Goal: Information Seeking & Learning: Check status

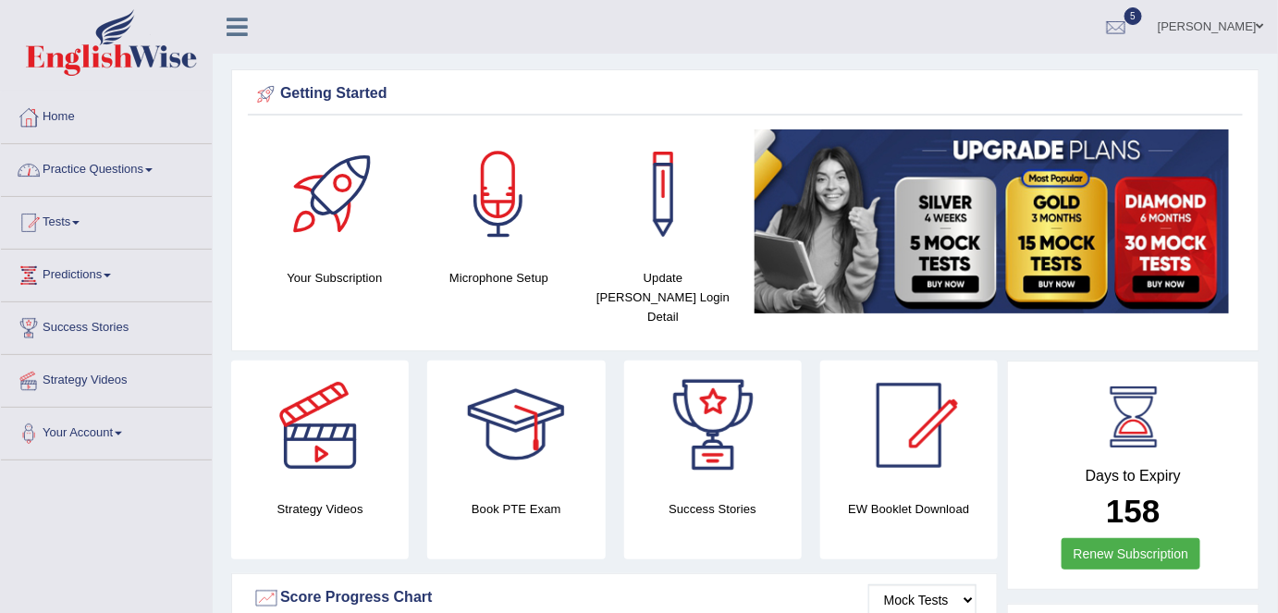
click at [61, 169] on link "Practice Questions" at bounding box center [106, 167] width 211 height 46
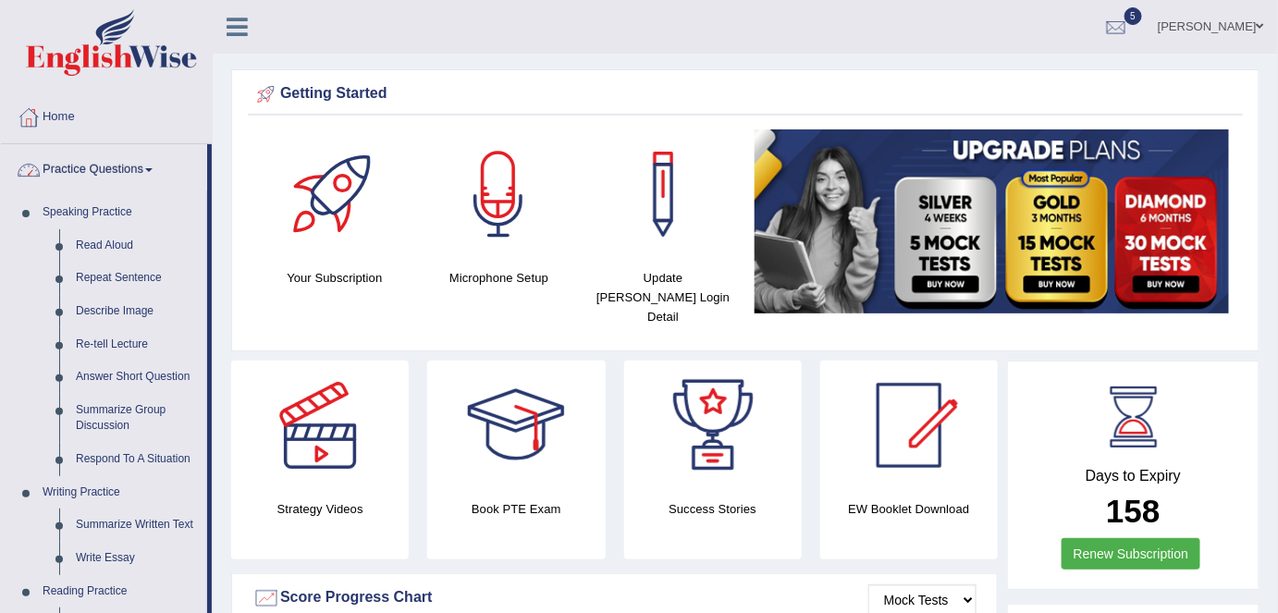
click at [67, 169] on link "Practice Questions" at bounding box center [104, 167] width 206 height 46
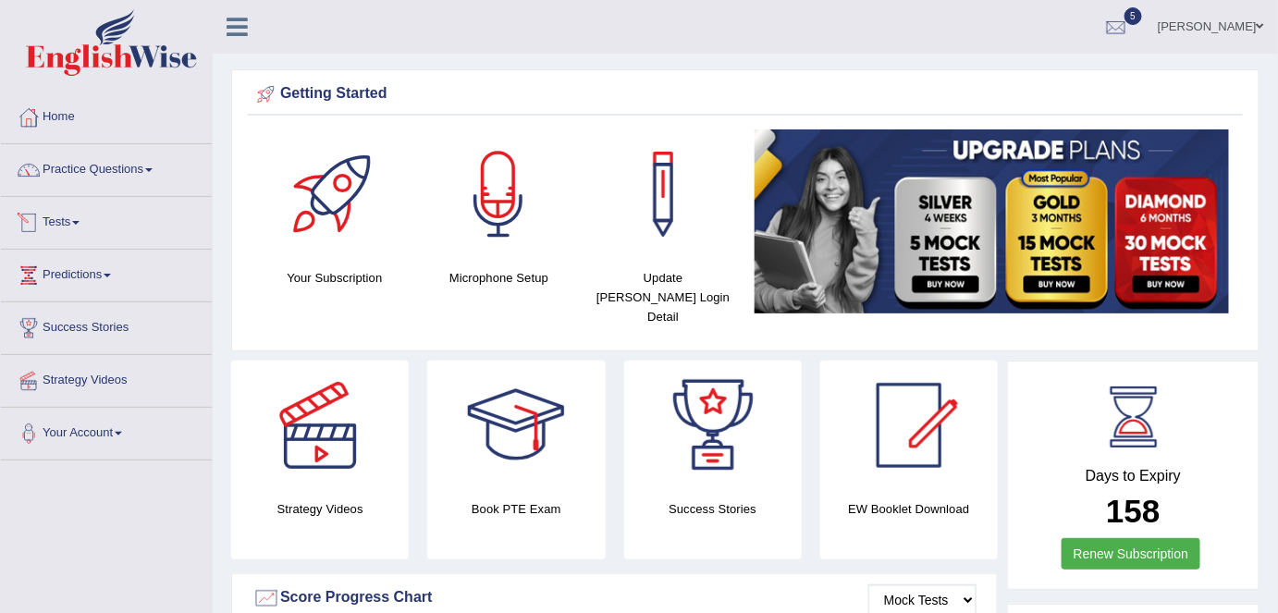
click at [54, 220] on link "Tests" at bounding box center [106, 220] width 211 height 46
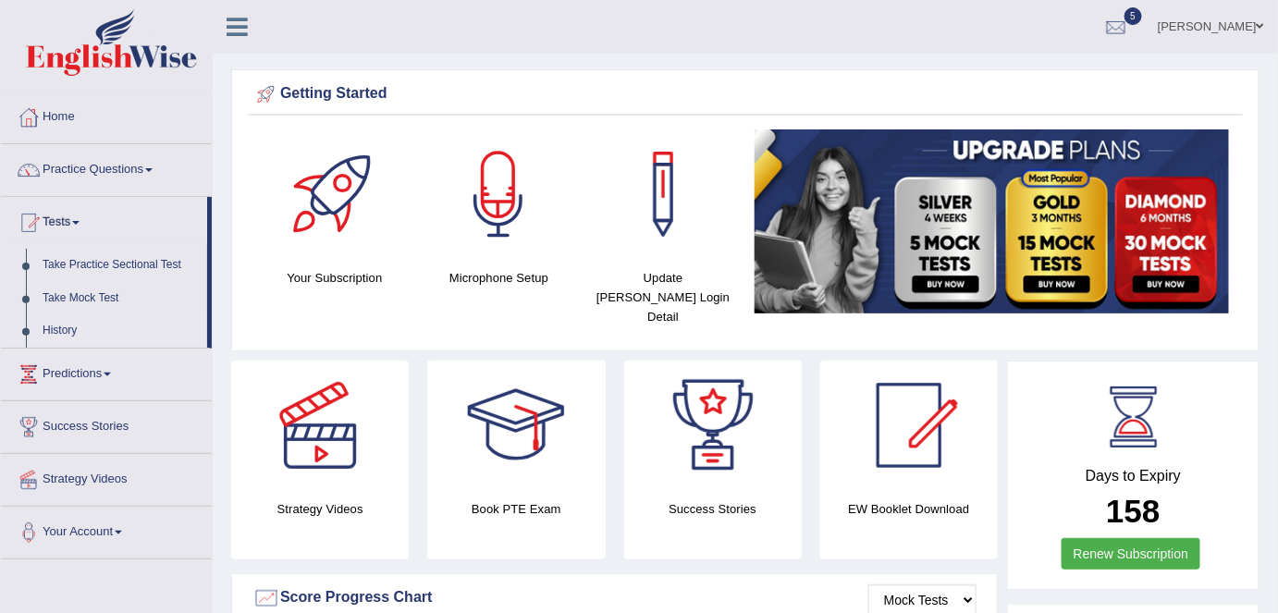
click at [52, 325] on link "History" at bounding box center [120, 330] width 173 height 33
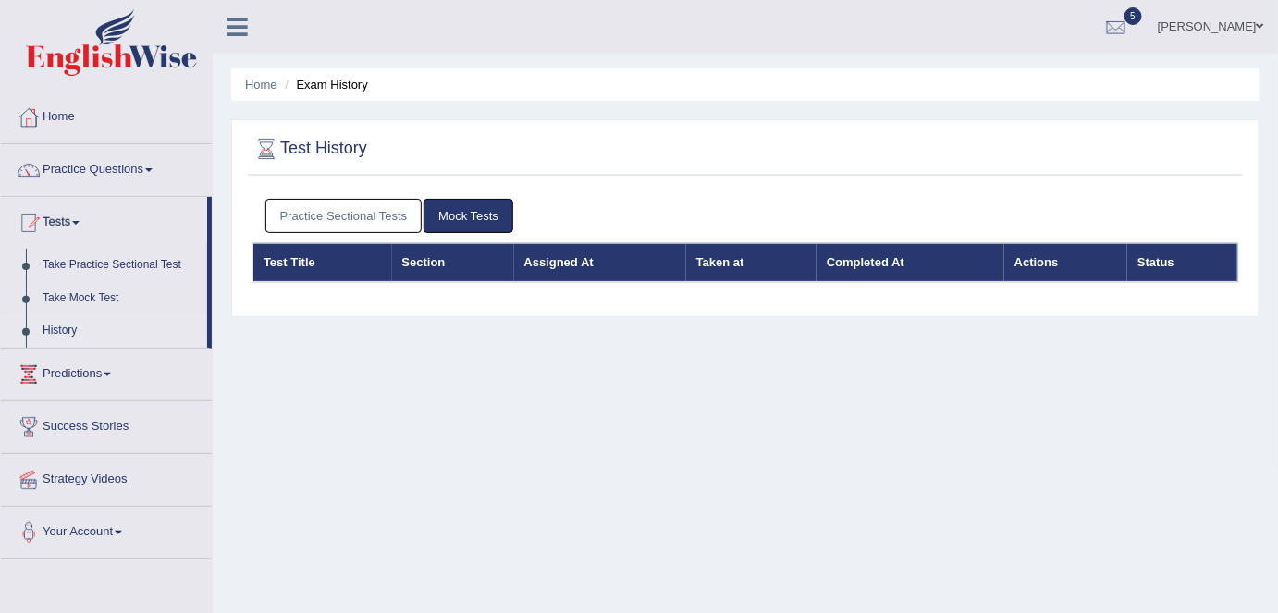
click at [308, 208] on link "Practice Sectional Tests" at bounding box center [343, 216] width 157 height 34
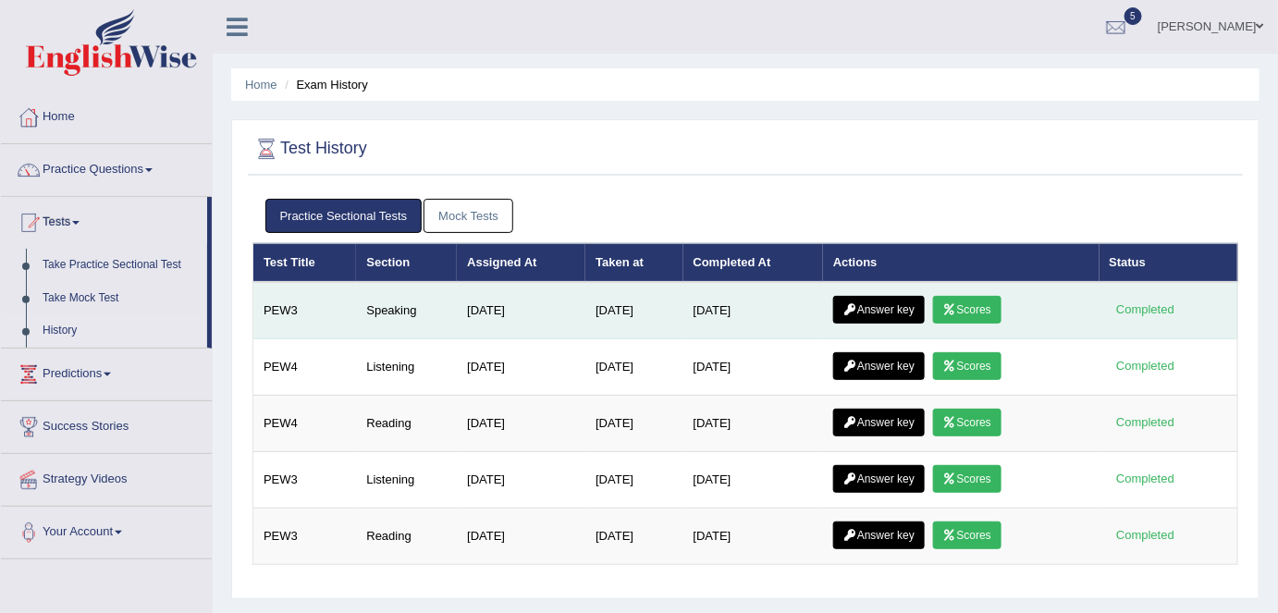
click at [973, 303] on link "Scores" at bounding box center [967, 310] width 68 height 28
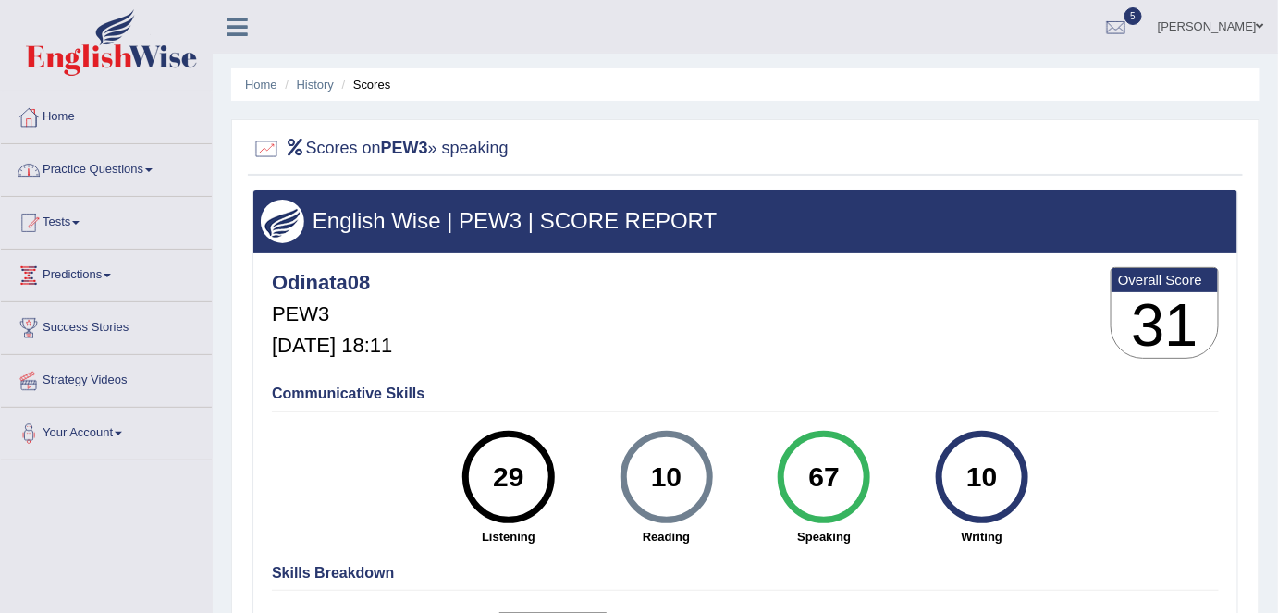
click at [64, 166] on link "Practice Questions" at bounding box center [106, 167] width 211 height 46
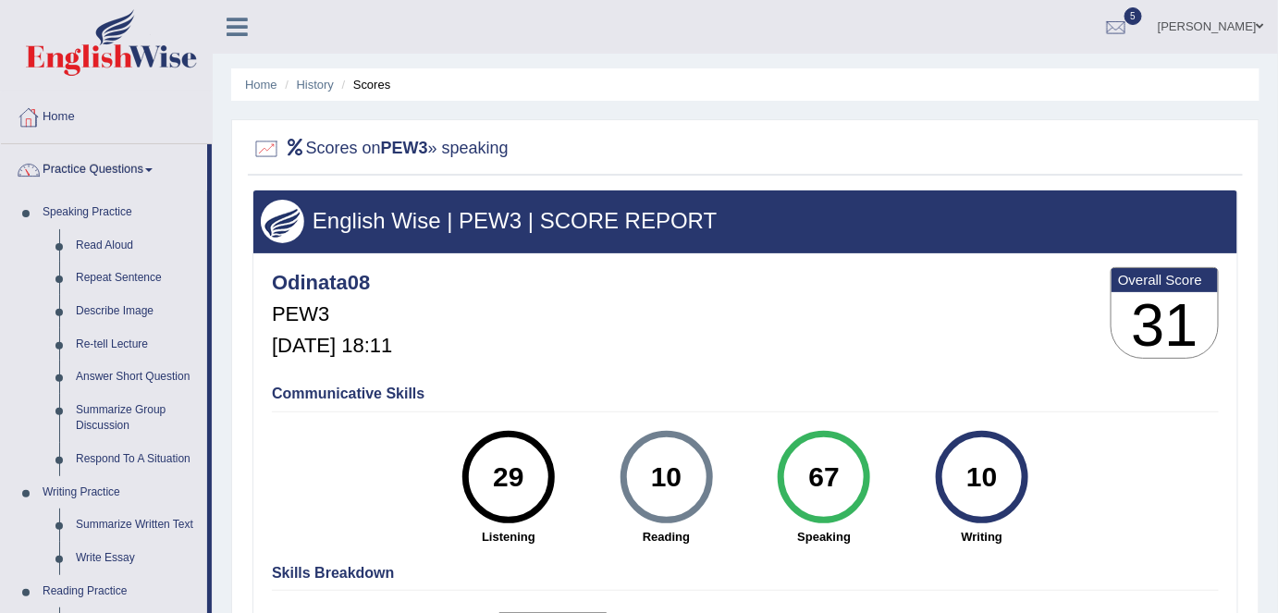
click at [56, 117] on link "Home" at bounding box center [106, 115] width 211 height 46
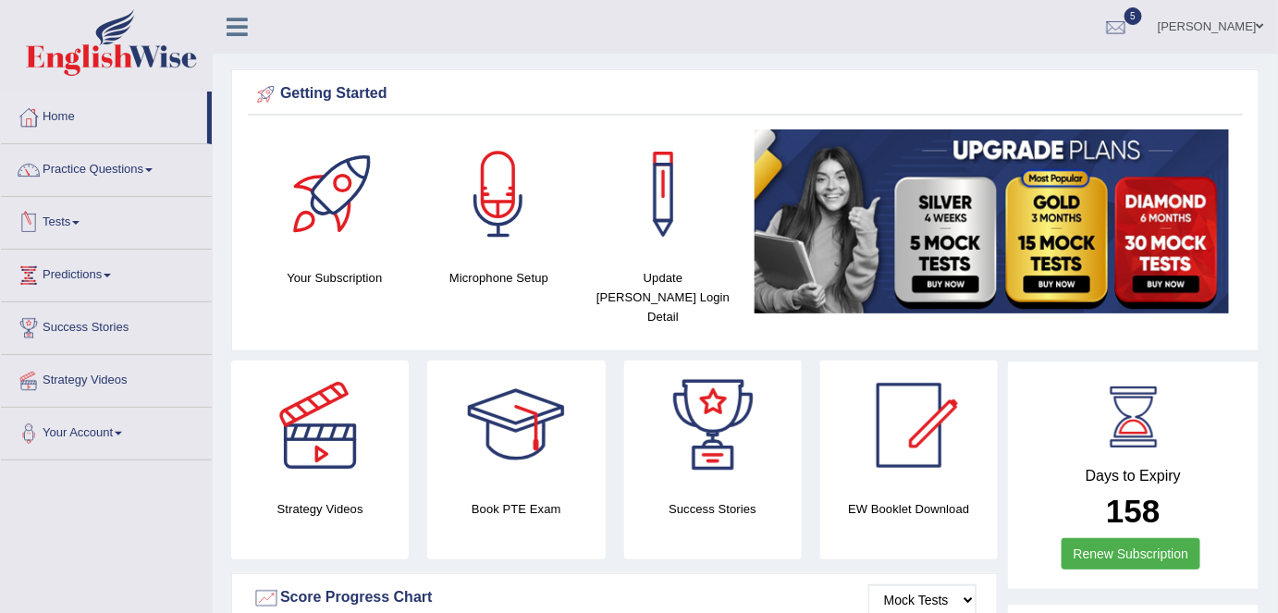
click at [59, 222] on link "Tests" at bounding box center [106, 220] width 211 height 46
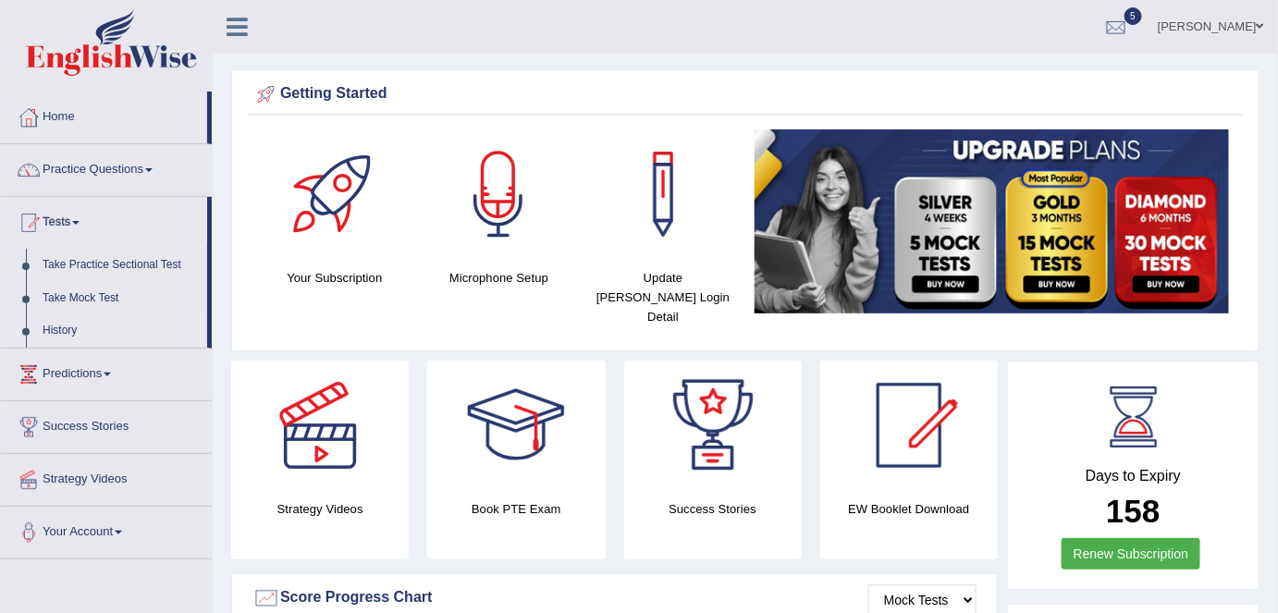
click at [58, 328] on link "History" at bounding box center [120, 330] width 173 height 33
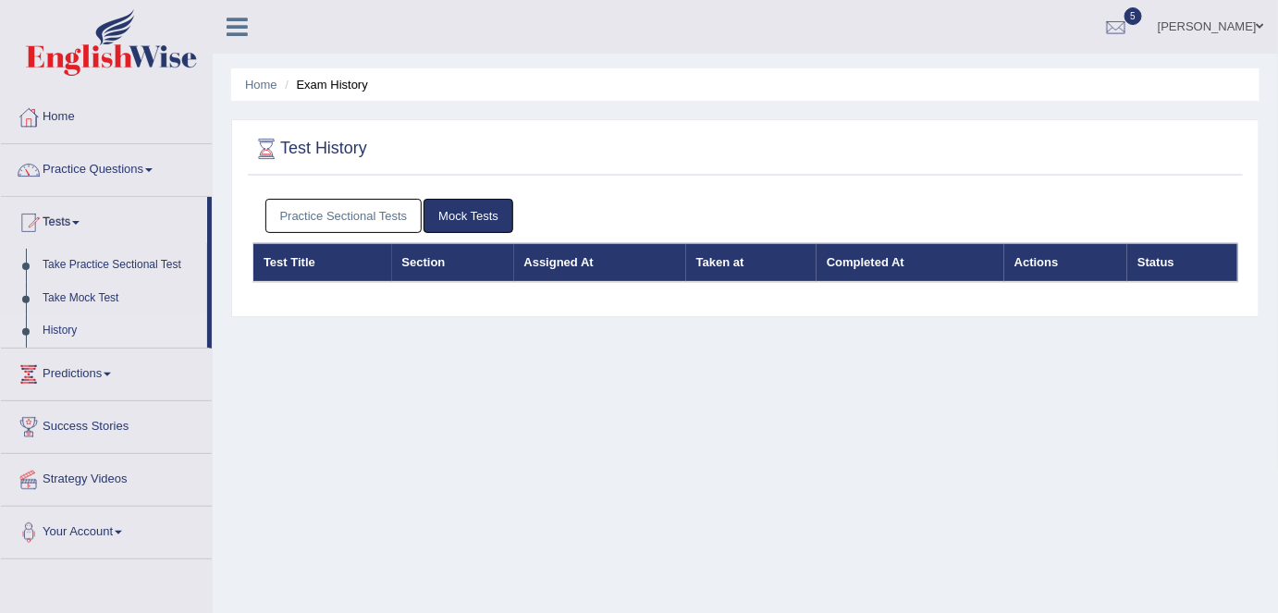
click at [308, 213] on link "Practice Sectional Tests" at bounding box center [343, 216] width 157 height 34
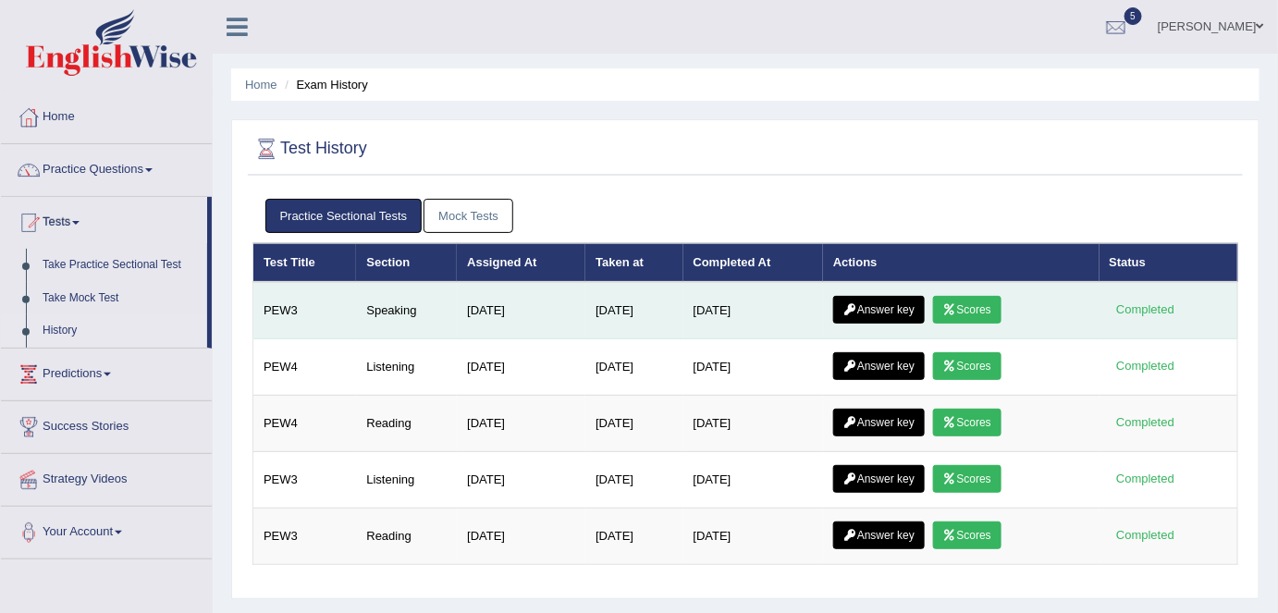
click at [866, 305] on link "Answer key" at bounding box center [879, 310] width 92 height 28
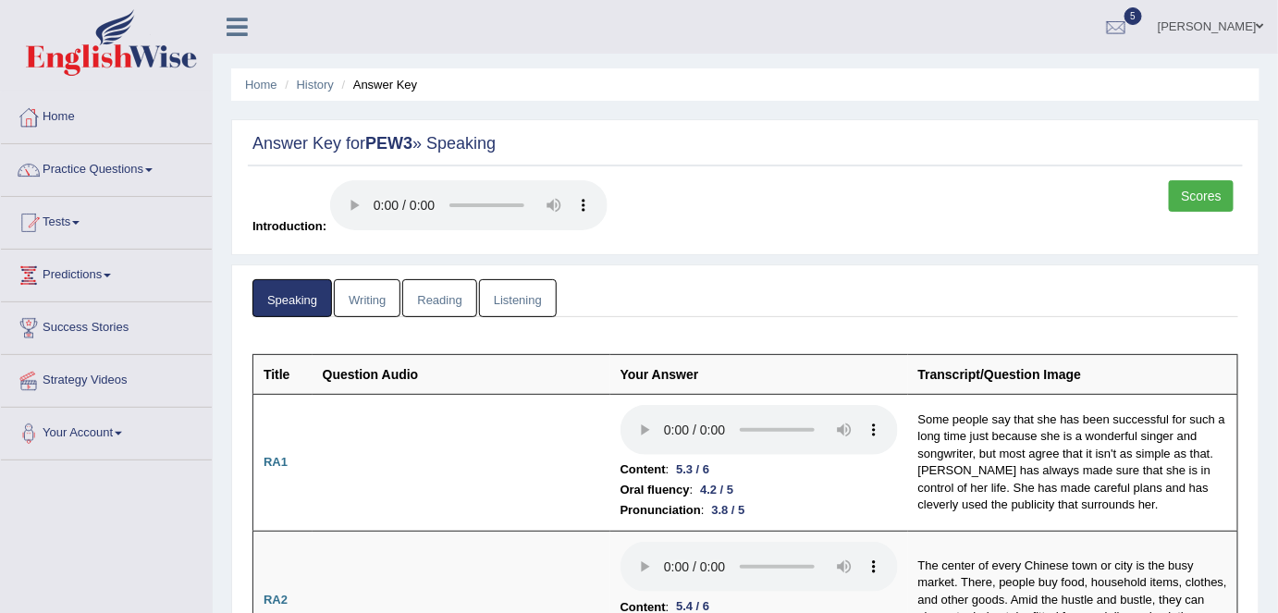
click at [364, 292] on link "Writing" at bounding box center [367, 298] width 67 height 38
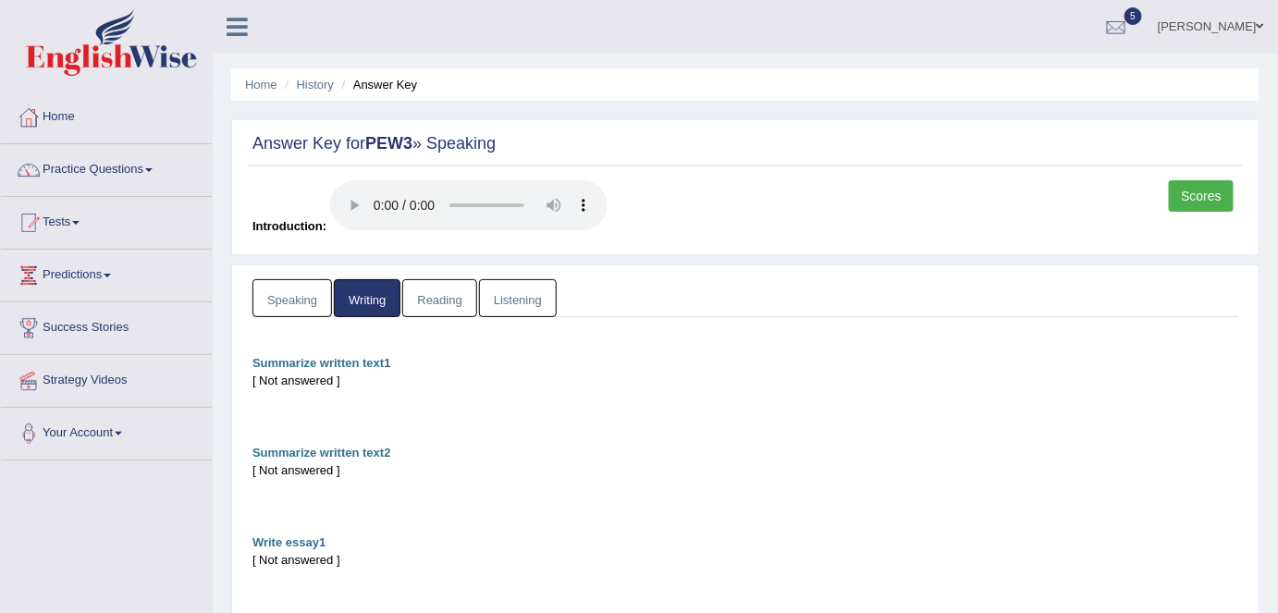
click at [428, 302] on link "Reading" at bounding box center [439, 298] width 74 height 38
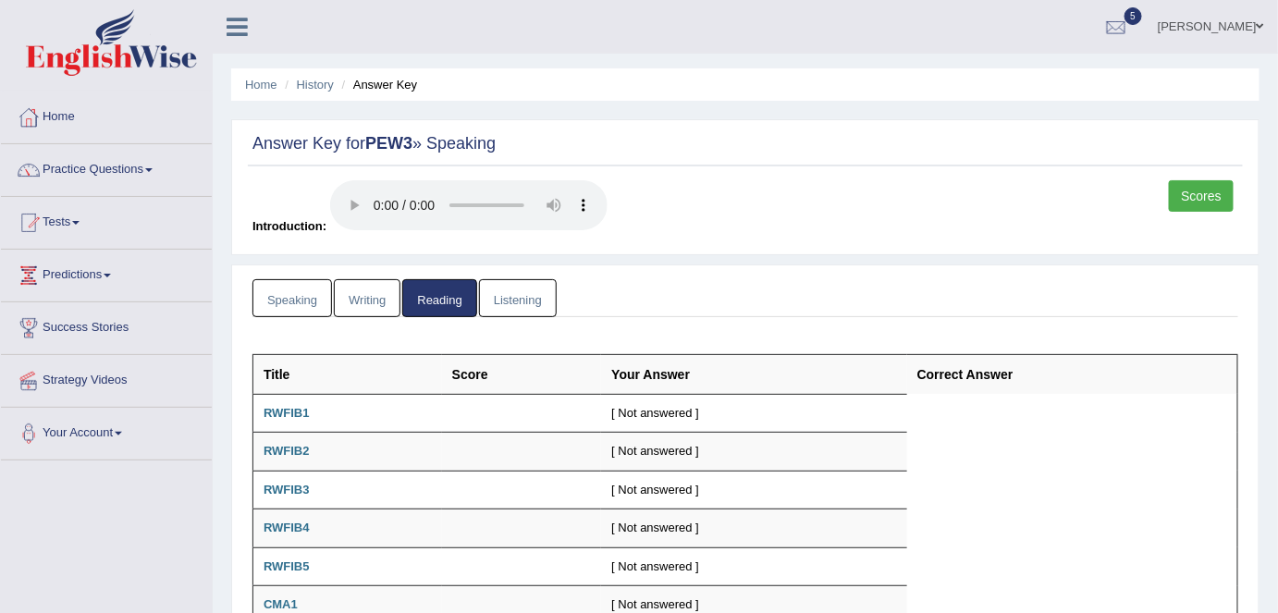
click at [510, 297] on link "Listening" at bounding box center [518, 298] width 78 height 38
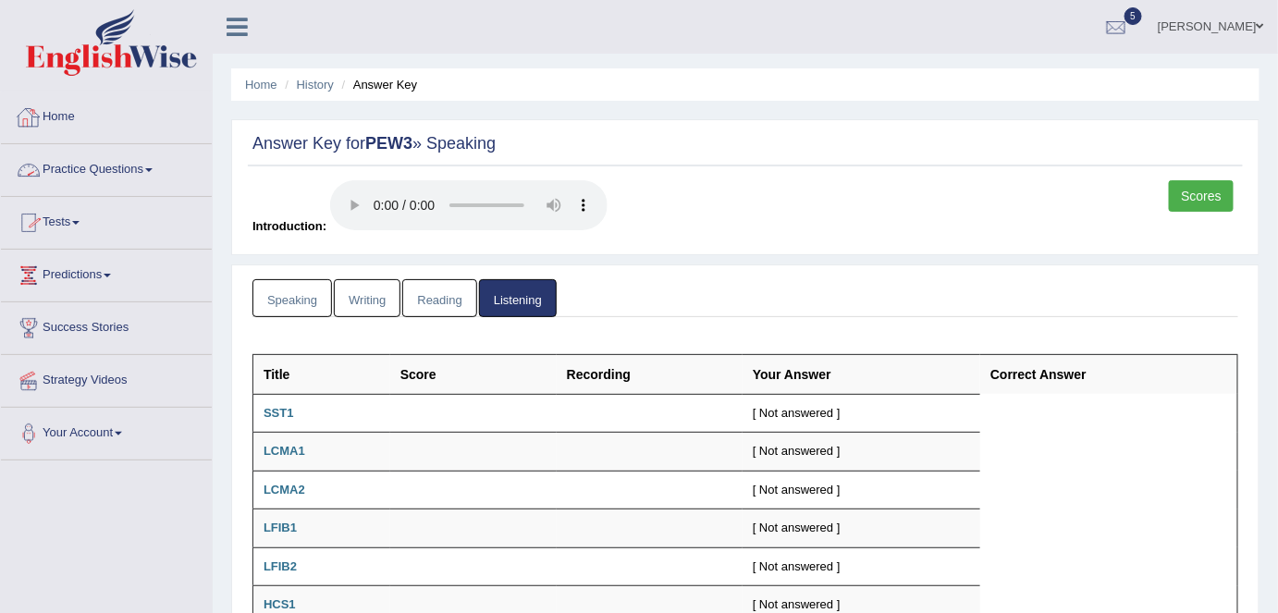
click at [59, 111] on link "Home" at bounding box center [106, 115] width 211 height 46
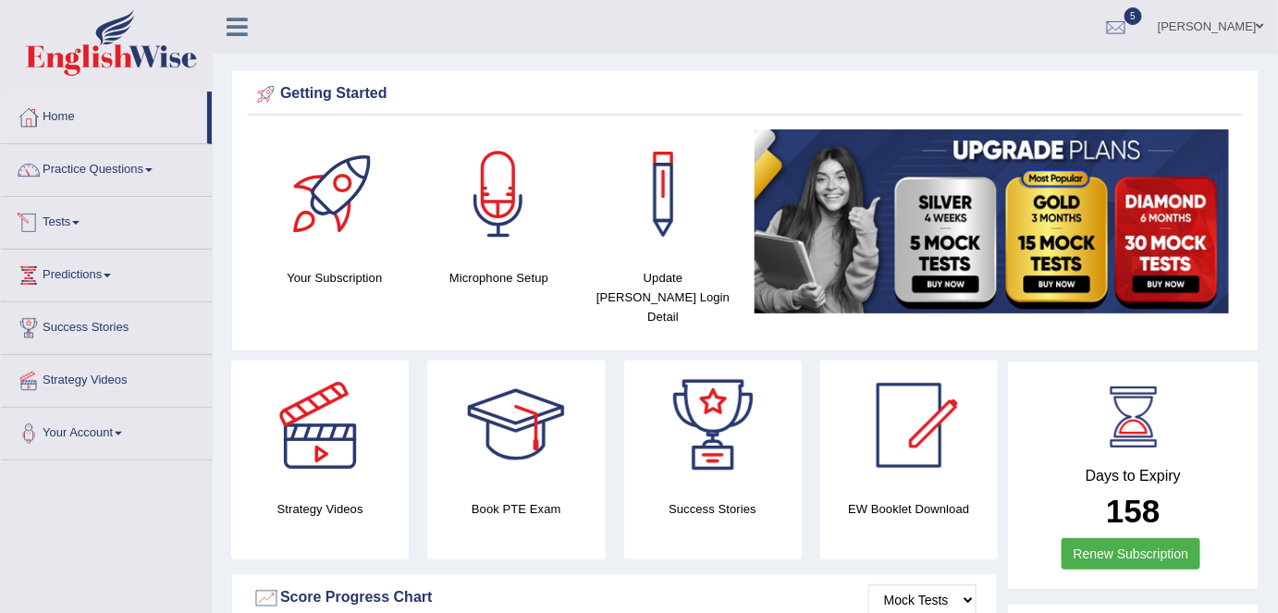
click at [62, 214] on link "Tests" at bounding box center [106, 220] width 211 height 46
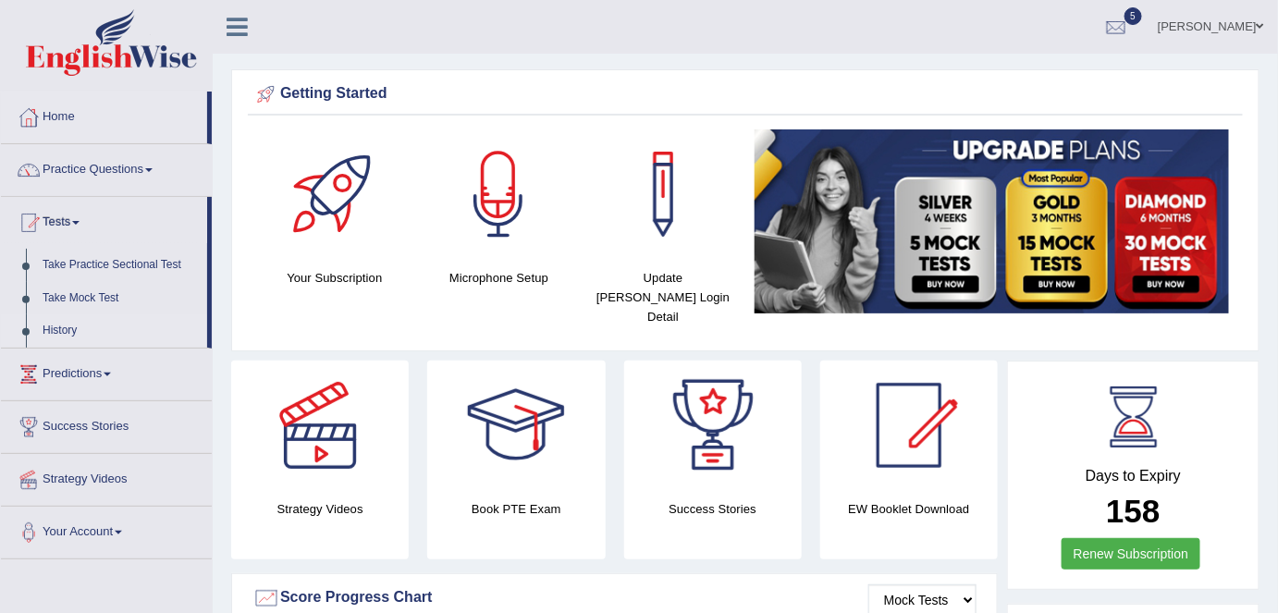
click at [51, 334] on link "History" at bounding box center [120, 330] width 173 height 33
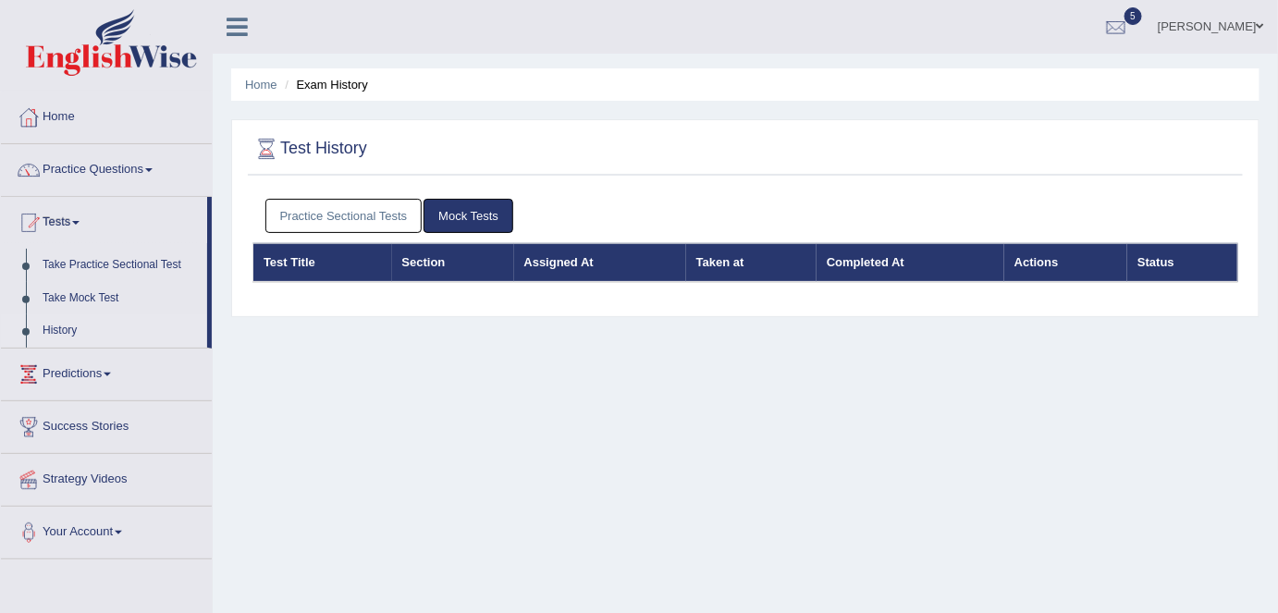
click at [362, 213] on link "Practice Sectional Tests" at bounding box center [343, 216] width 157 height 34
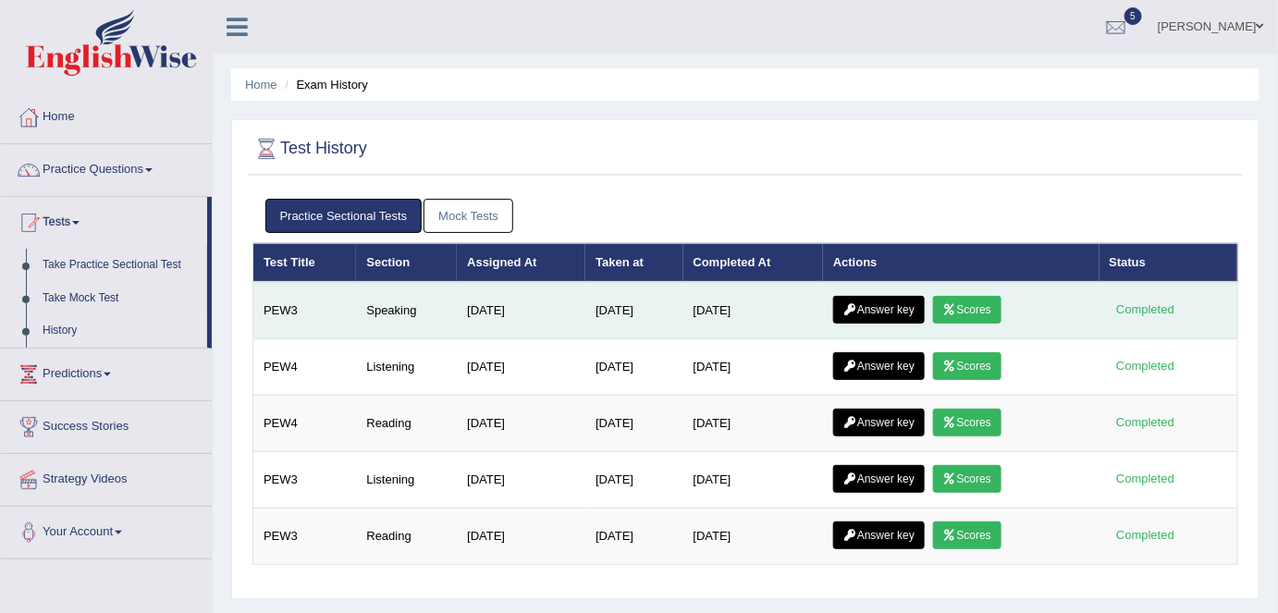
click at [979, 303] on link "Scores" at bounding box center [967, 310] width 68 height 28
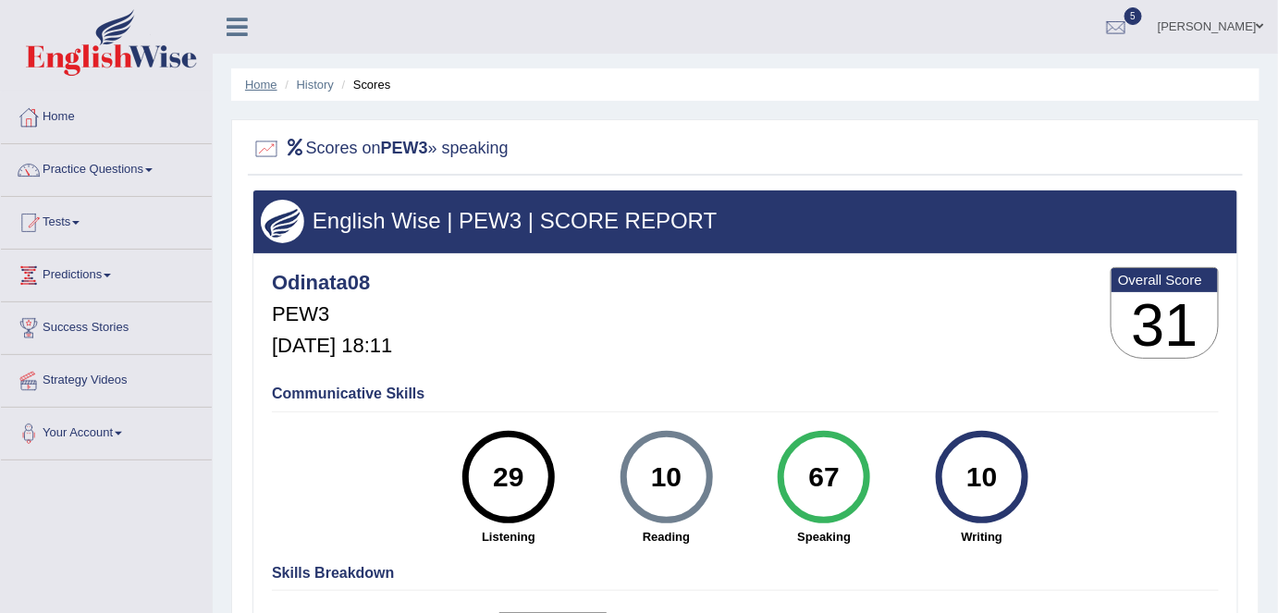
click at [263, 82] on link "Home" at bounding box center [261, 85] width 32 height 14
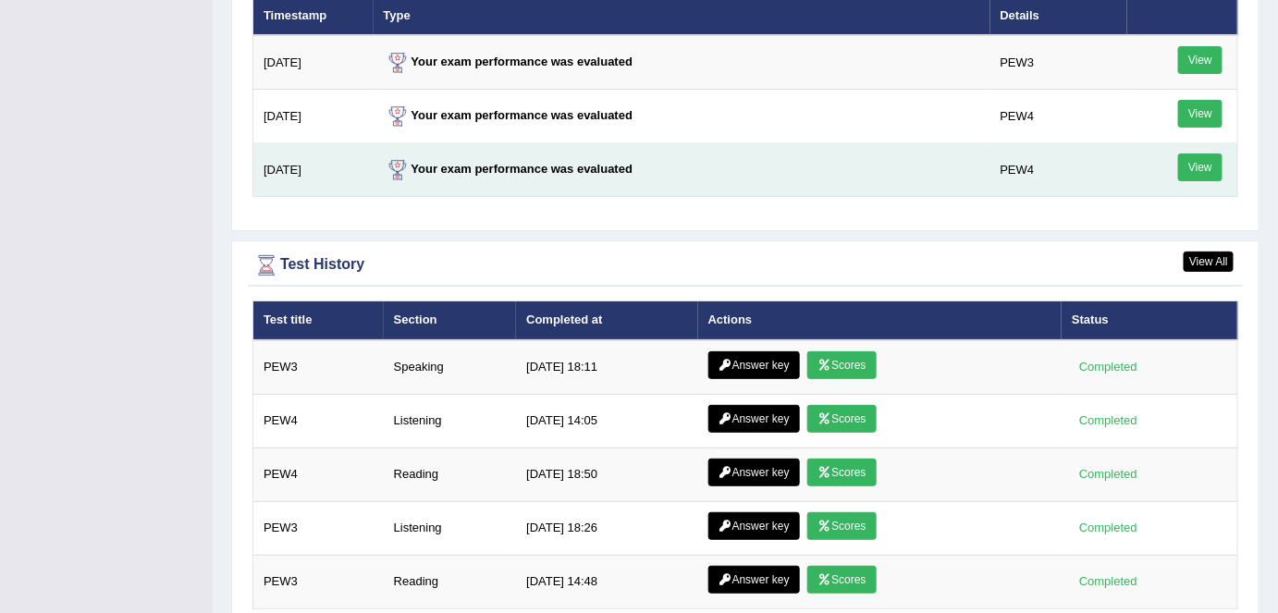
scroll to position [2405, 0]
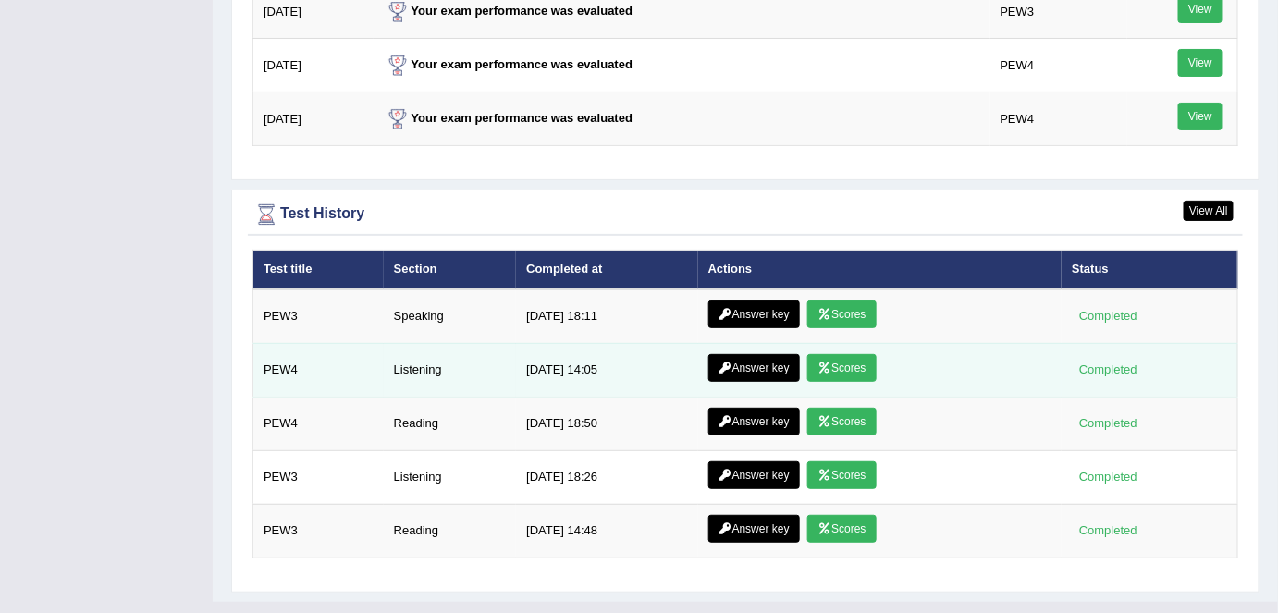
click at [834, 354] on link "Scores" at bounding box center [841, 368] width 68 height 28
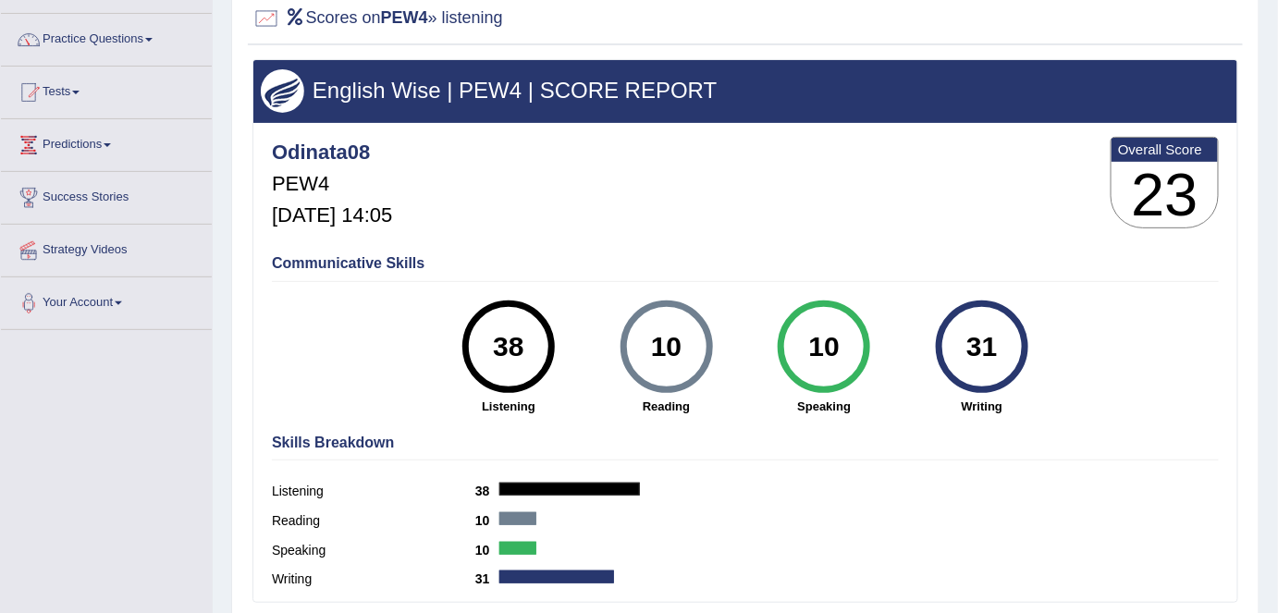
scroll to position [134, 0]
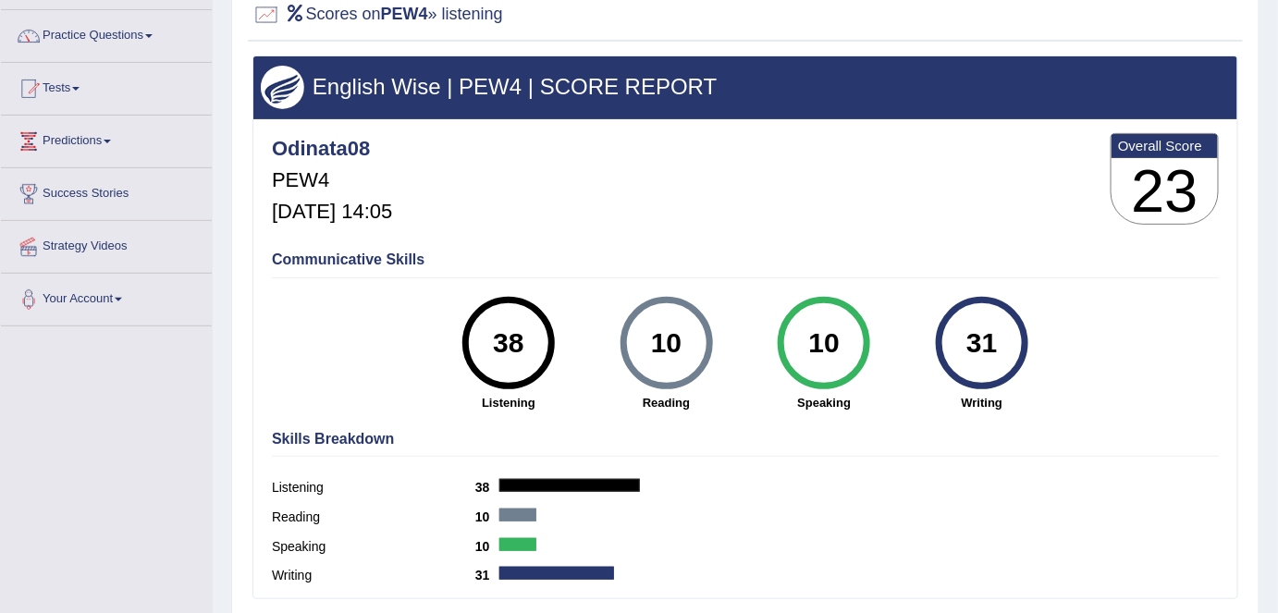
click at [245, 335] on div "Scores on PEW4 » listening English Wise | PEW4 | SCORE REPORT Odinata08 PEW4 [D…" at bounding box center [745, 309] width 1028 height 648
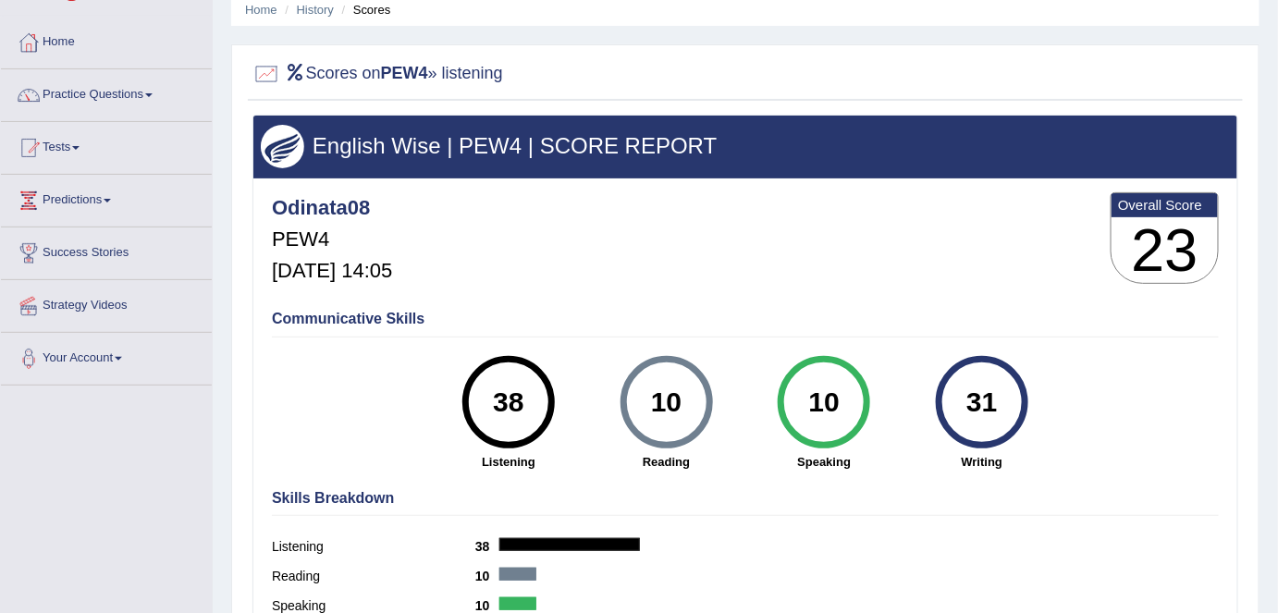
scroll to position [0, 0]
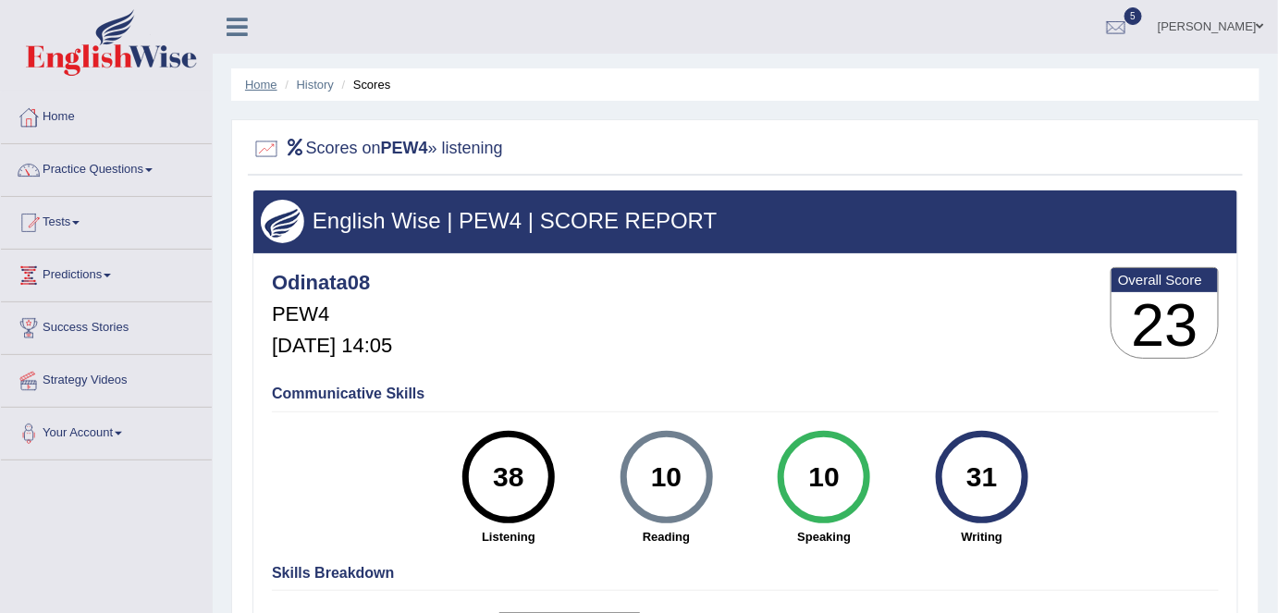
click at [263, 83] on link "Home" at bounding box center [261, 85] width 32 height 14
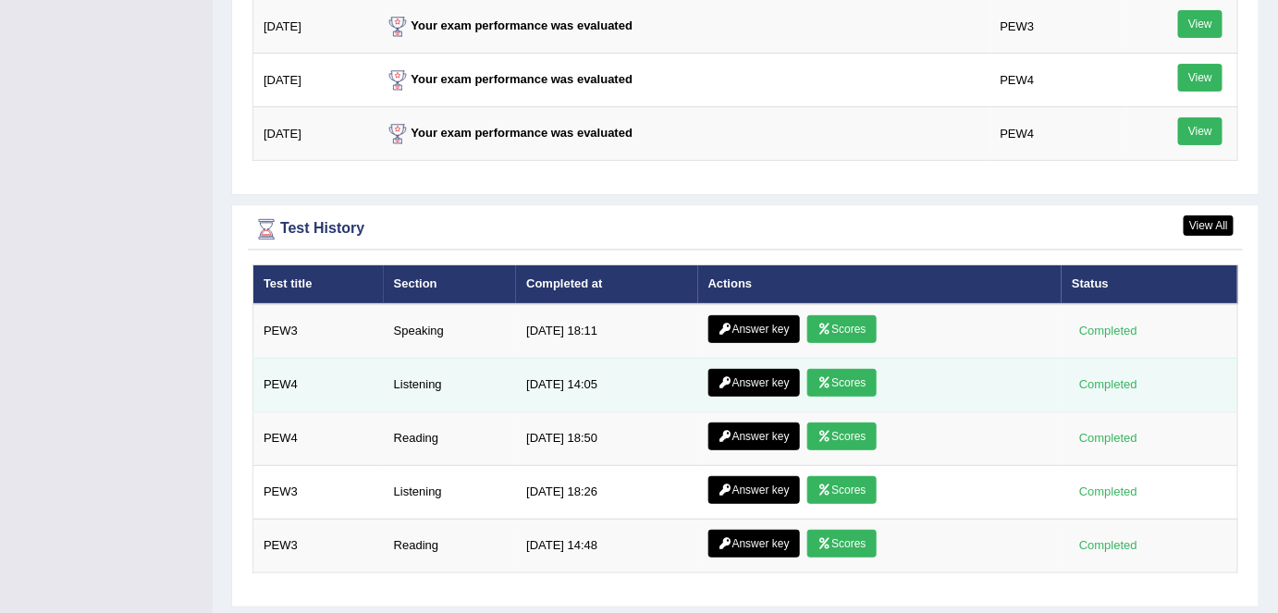
scroll to position [2405, 0]
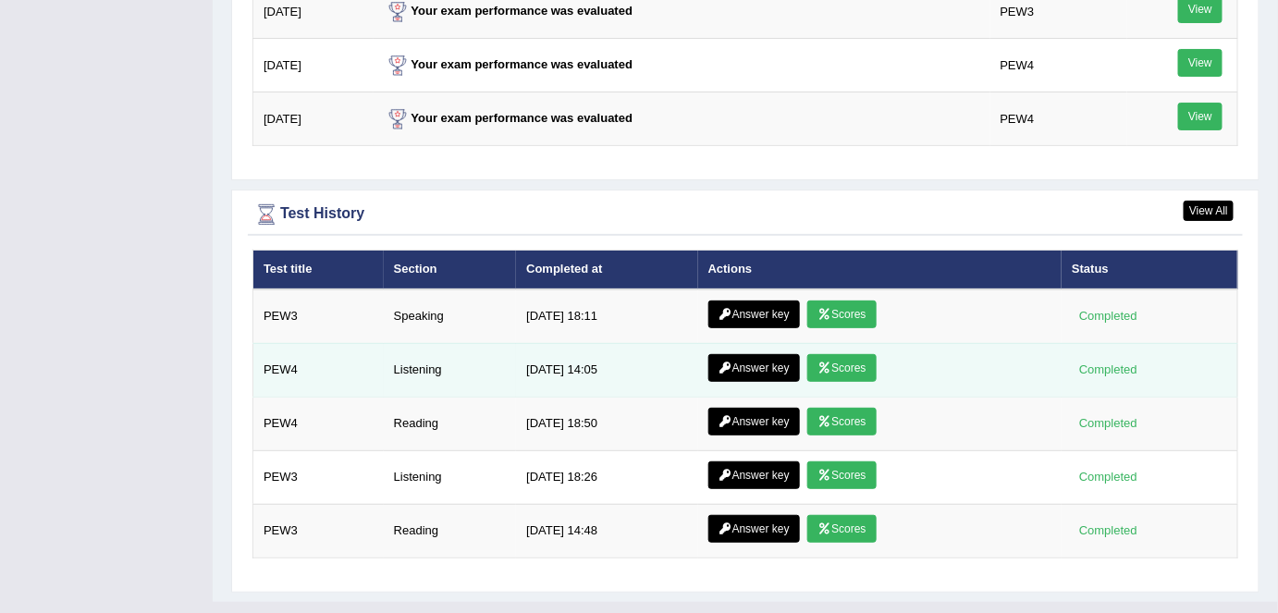
click at [747, 354] on link "Answer key" at bounding box center [754, 368] width 92 height 28
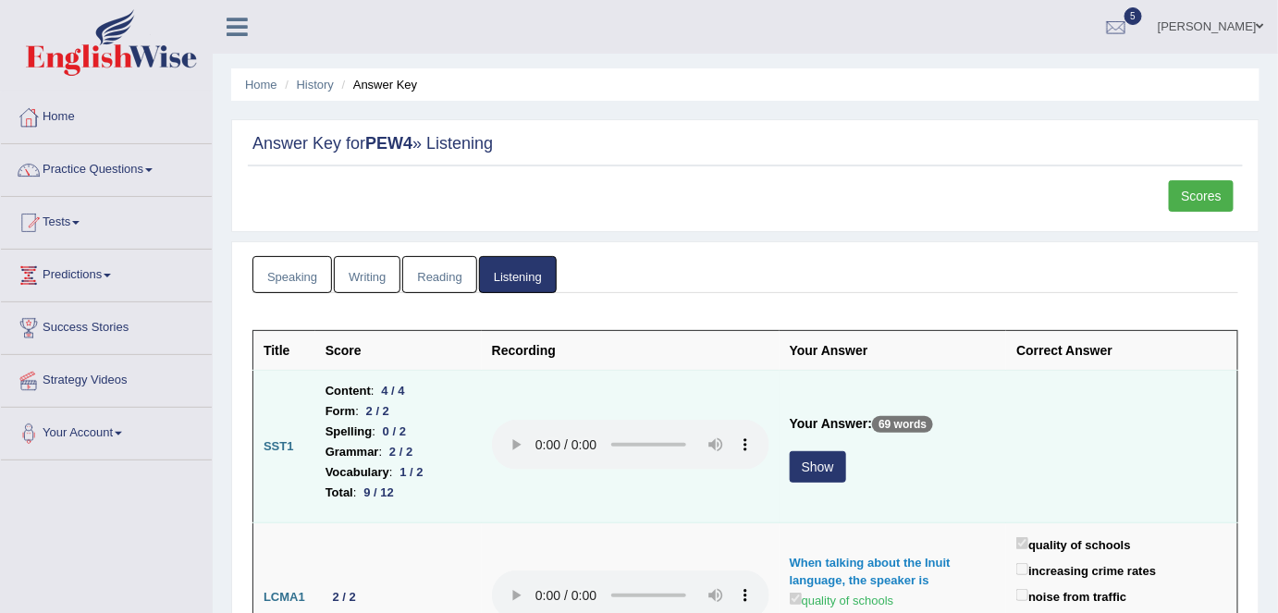
click at [813, 454] on button "Show" at bounding box center [818, 466] width 56 height 31
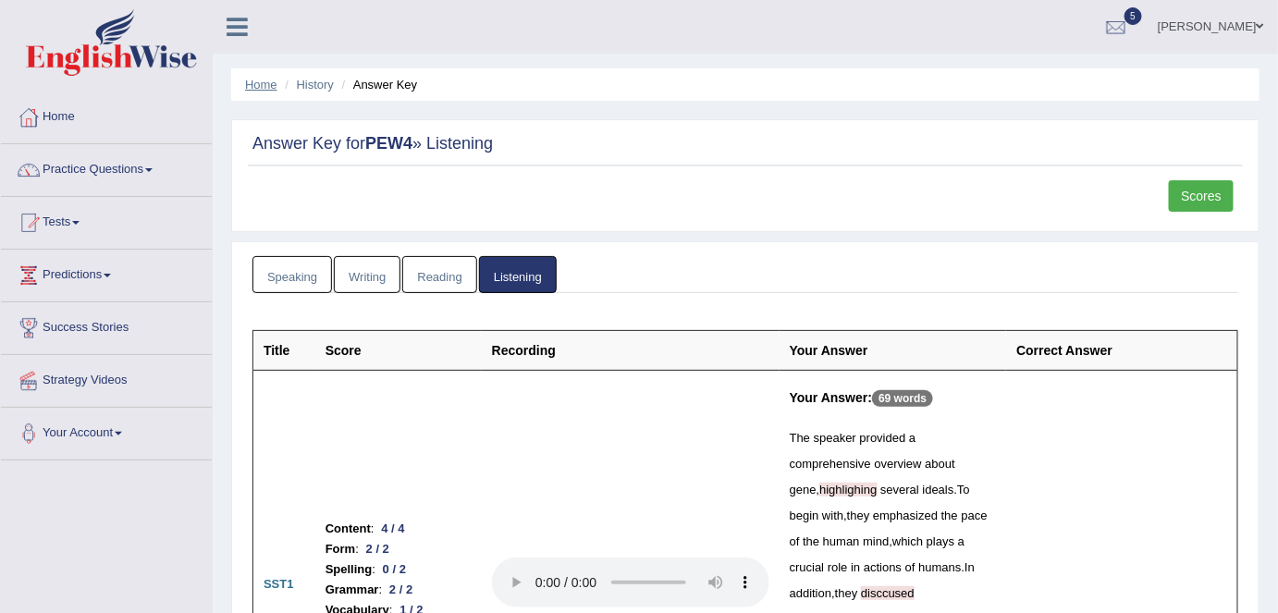
click at [259, 80] on link "Home" at bounding box center [261, 85] width 32 height 14
click at [258, 80] on link "Home" at bounding box center [261, 85] width 32 height 14
click at [254, 78] on link "Home" at bounding box center [261, 85] width 32 height 14
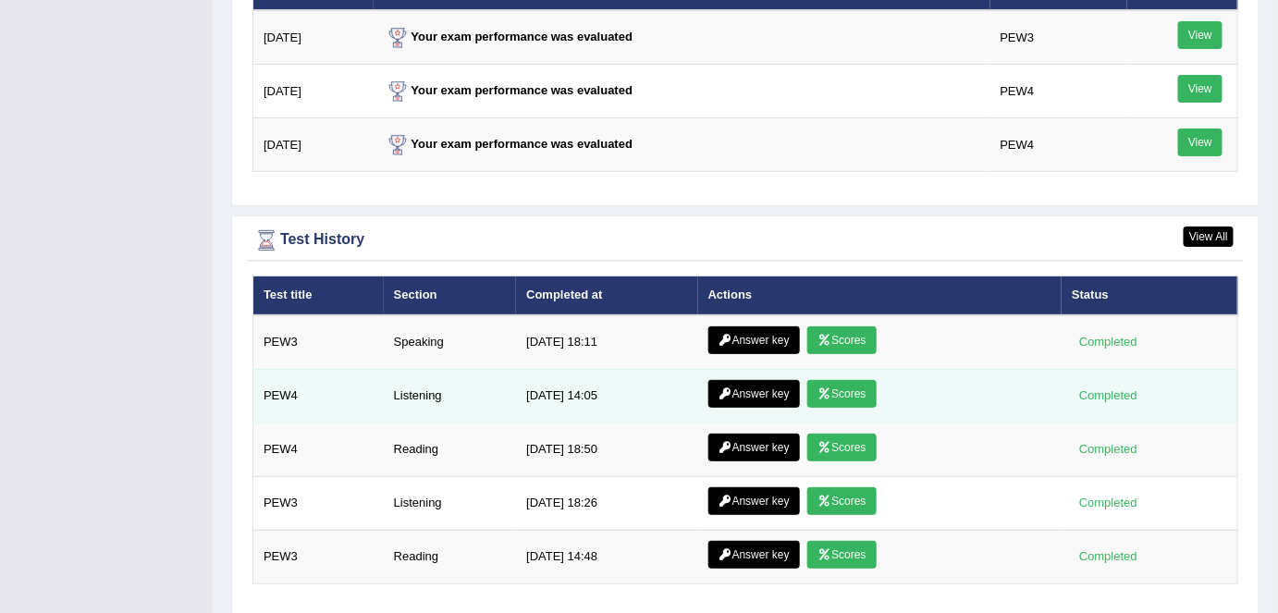
scroll to position [2405, 0]
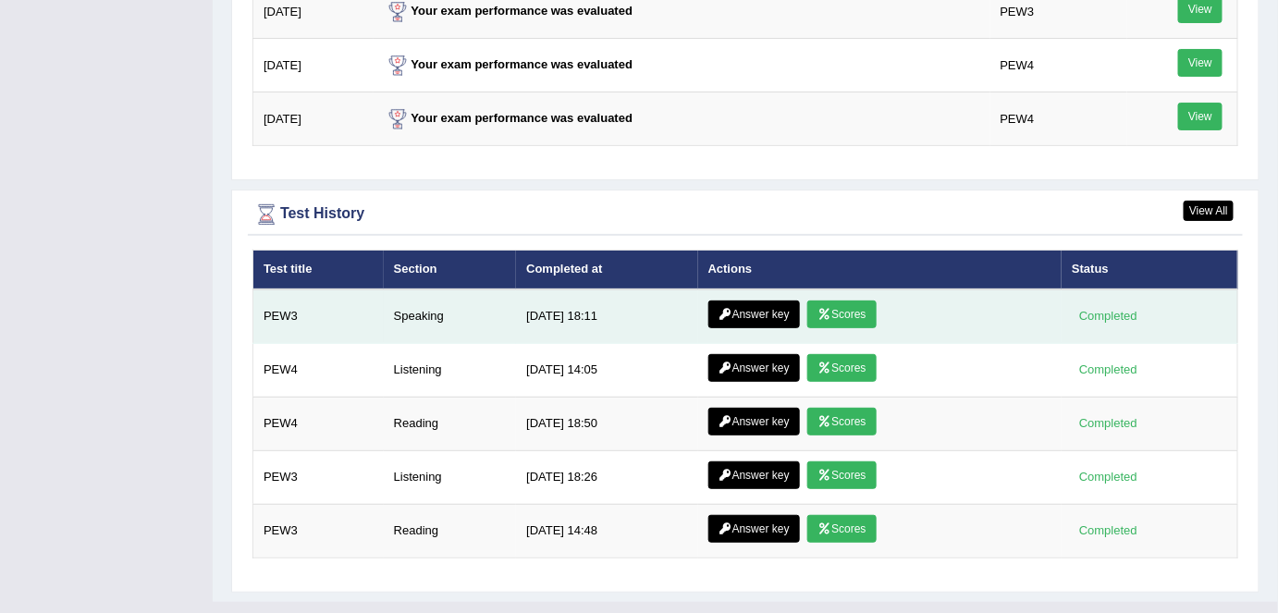
click at [820, 309] on icon at bounding box center [825, 314] width 14 height 11
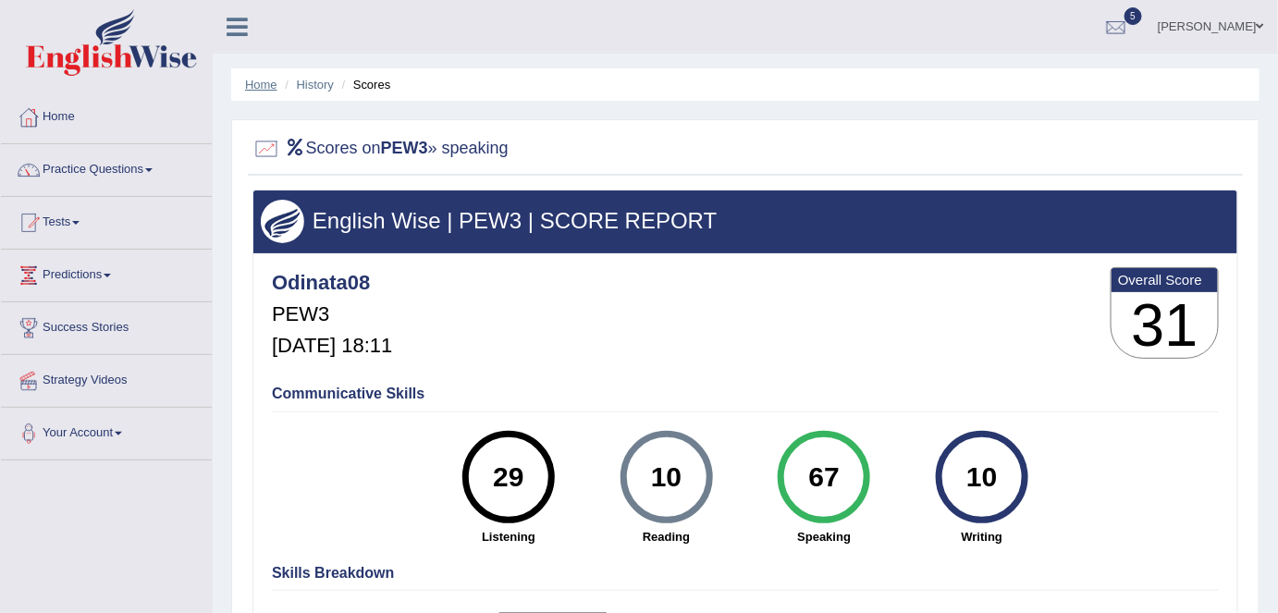
click at [268, 83] on link "Home" at bounding box center [261, 85] width 32 height 14
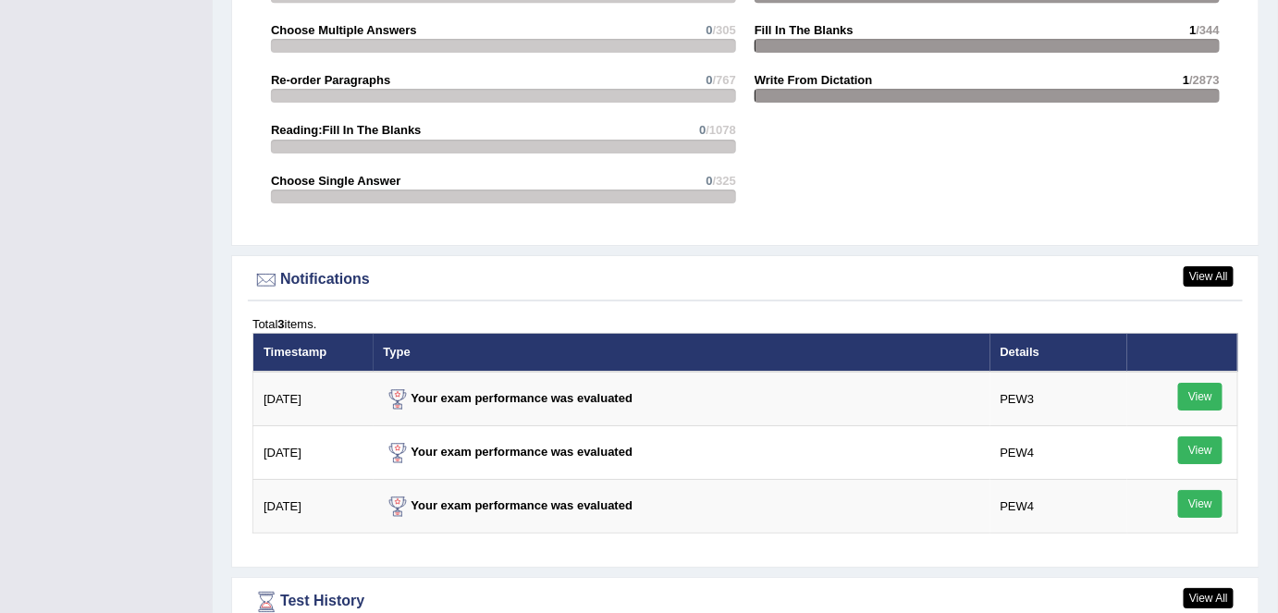
scroll to position [2405, 0]
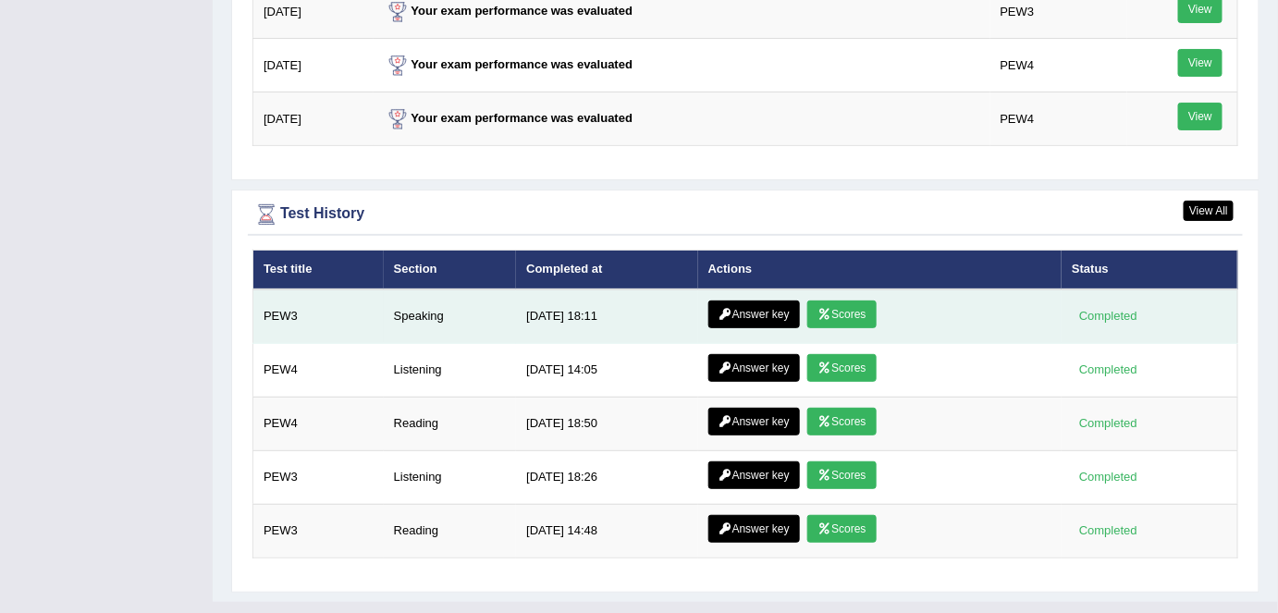
click at [742, 301] on link "Answer key" at bounding box center [754, 315] width 92 height 28
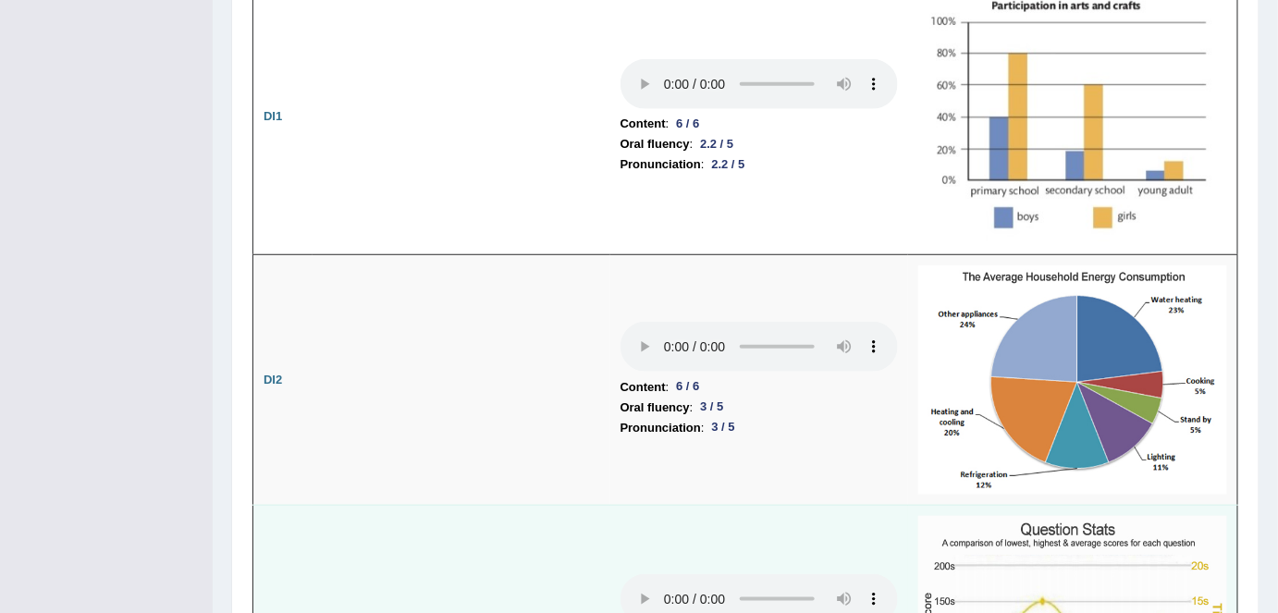
scroll to position [2691, 0]
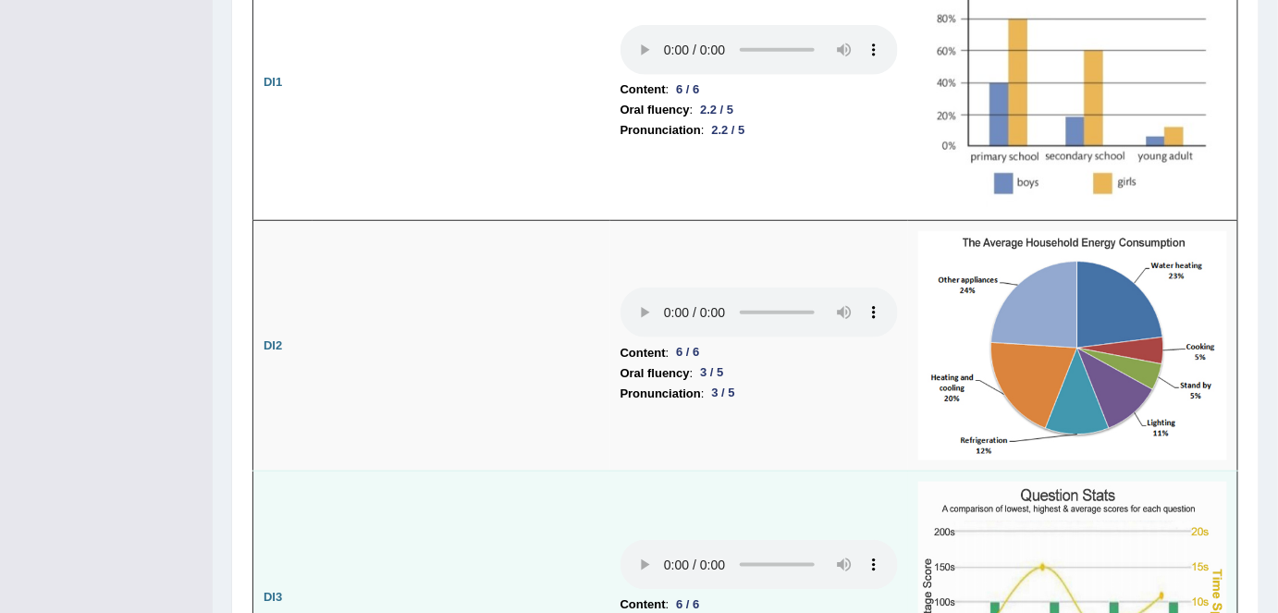
click at [540, 471] on td at bounding box center [462, 598] width 298 height 254
click at [543, 471] on td at bounding box center [462, 598] width 298 height 254
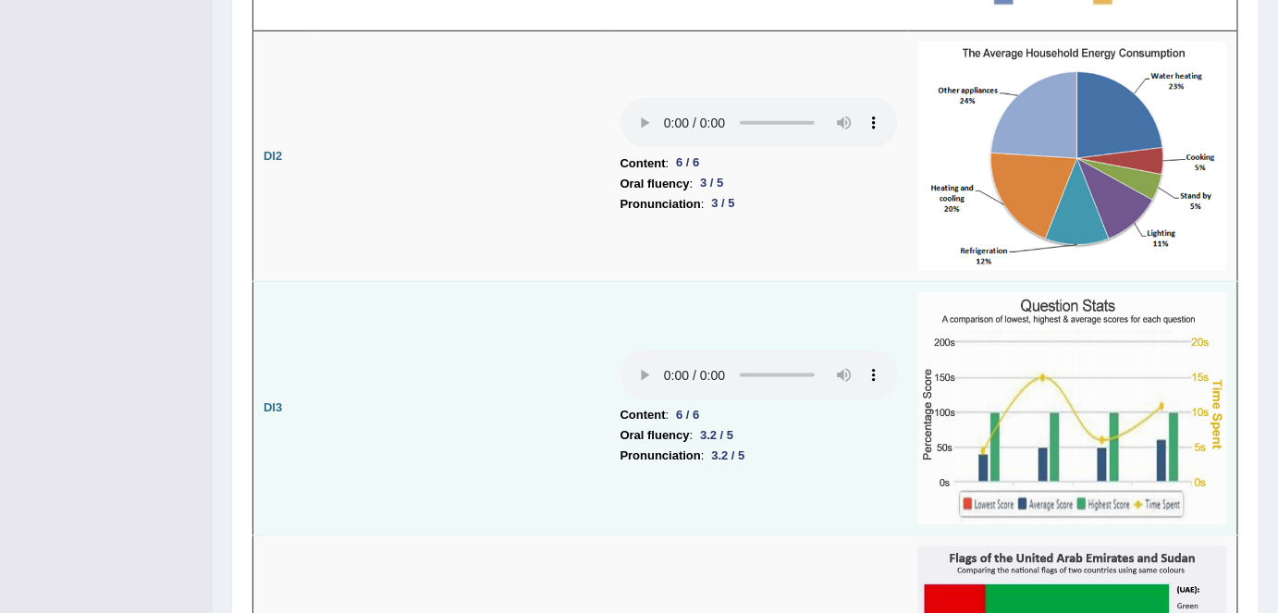
scroll to position [2942, 0]
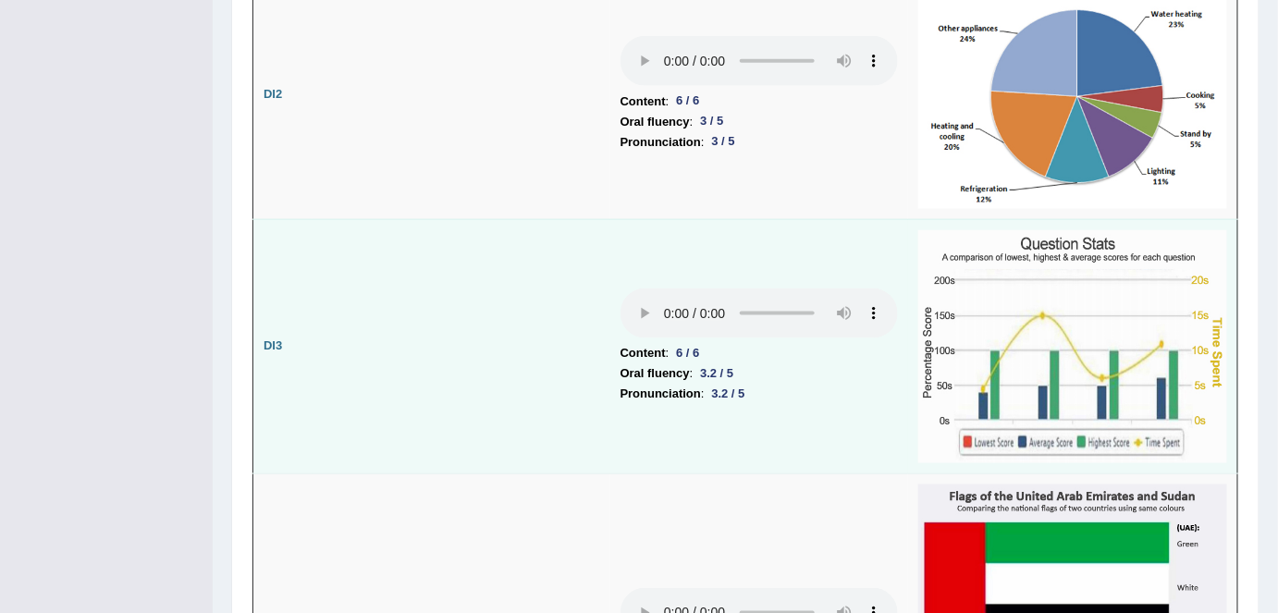
click at [431, 398] on td at bounding box center [462, 346] width 298 height 254
click at [735, 398] on td "Content : 6 / 6 Oral fluency : 3.2 / 5 Pronunciation : 3.2 / 5" at bounding box center [759, 346] width 298 height 254
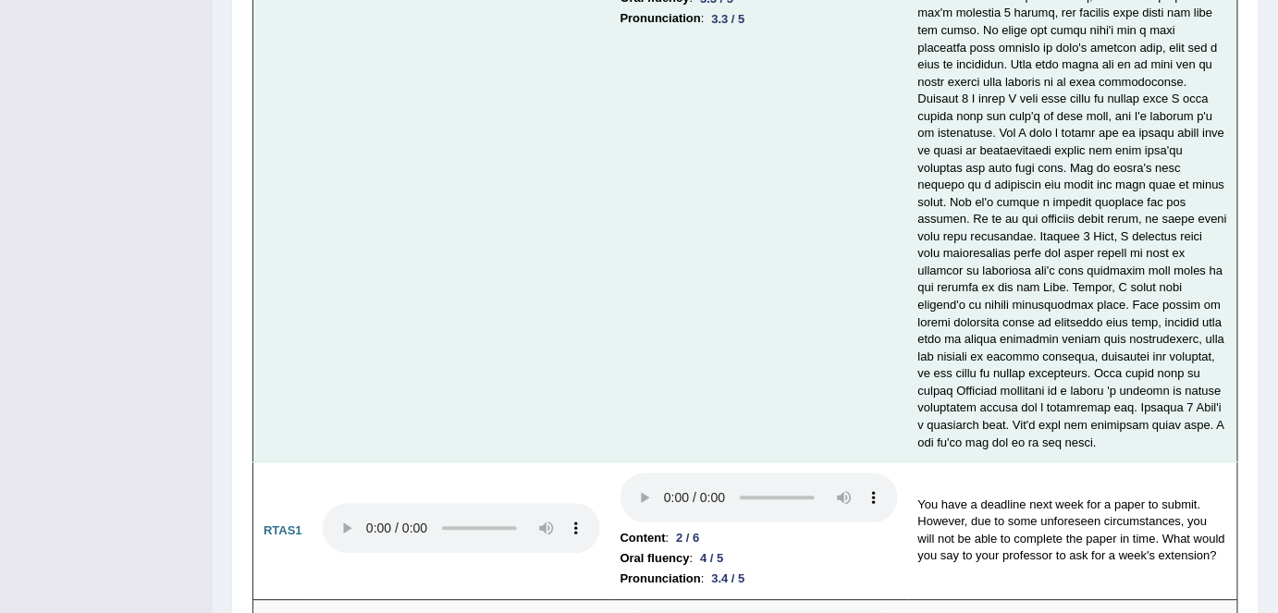
scroll to position [5620, 0]
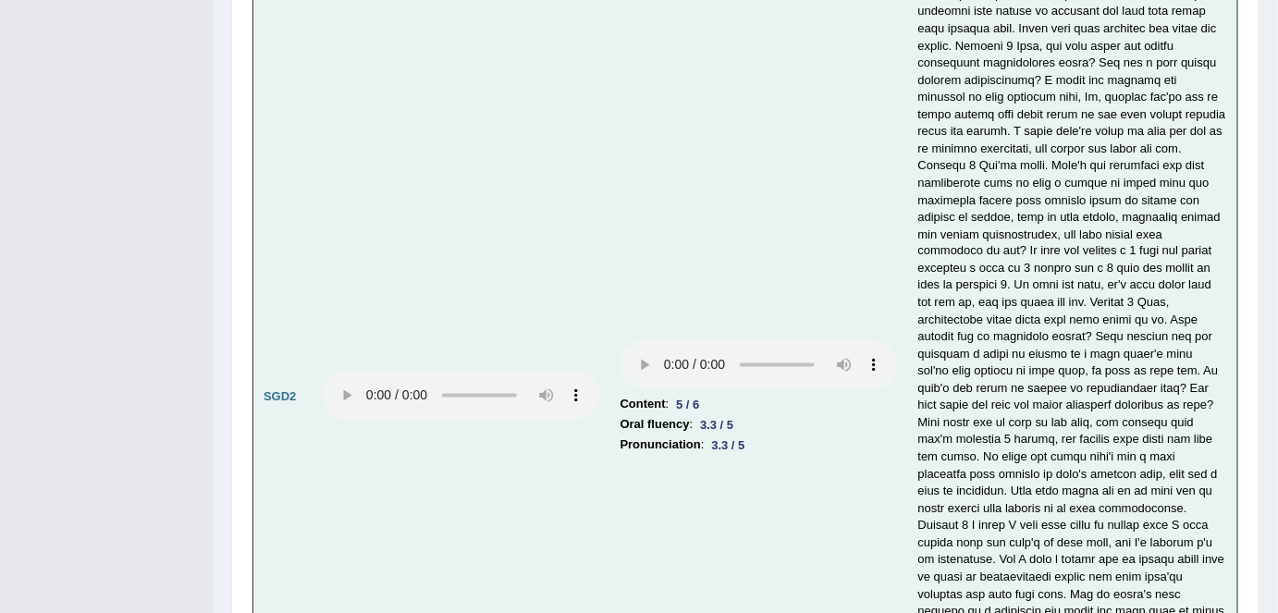
click at [540, 479] on td at bounding box center [462, 398] width 298 height 983
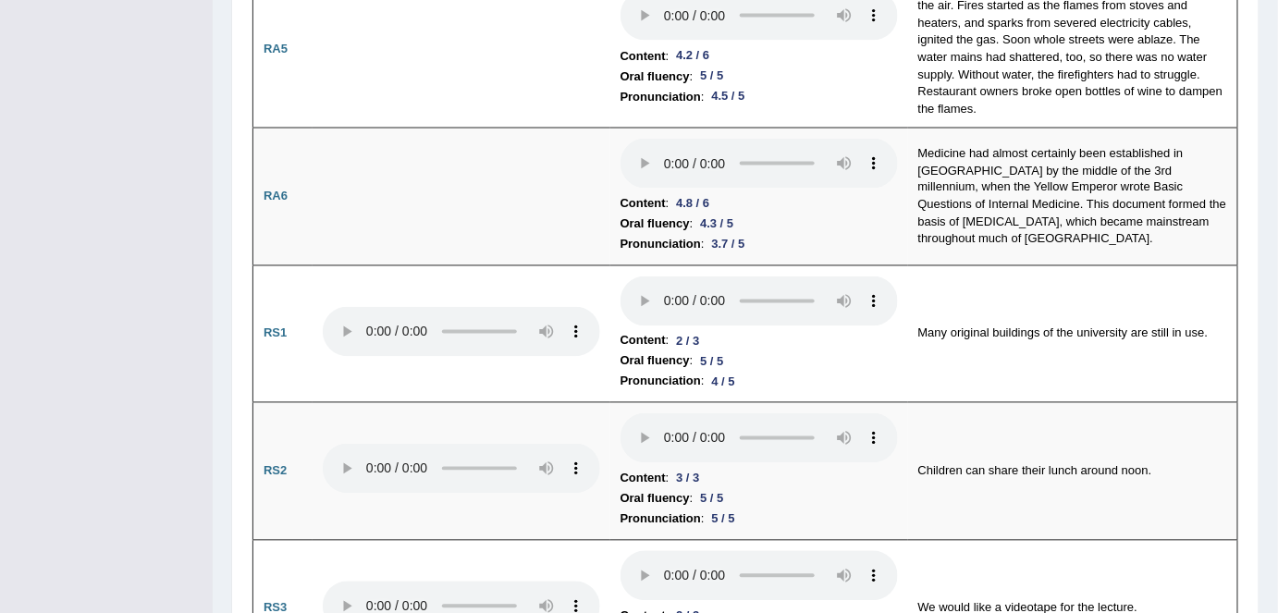
scroll to position [490, 0]
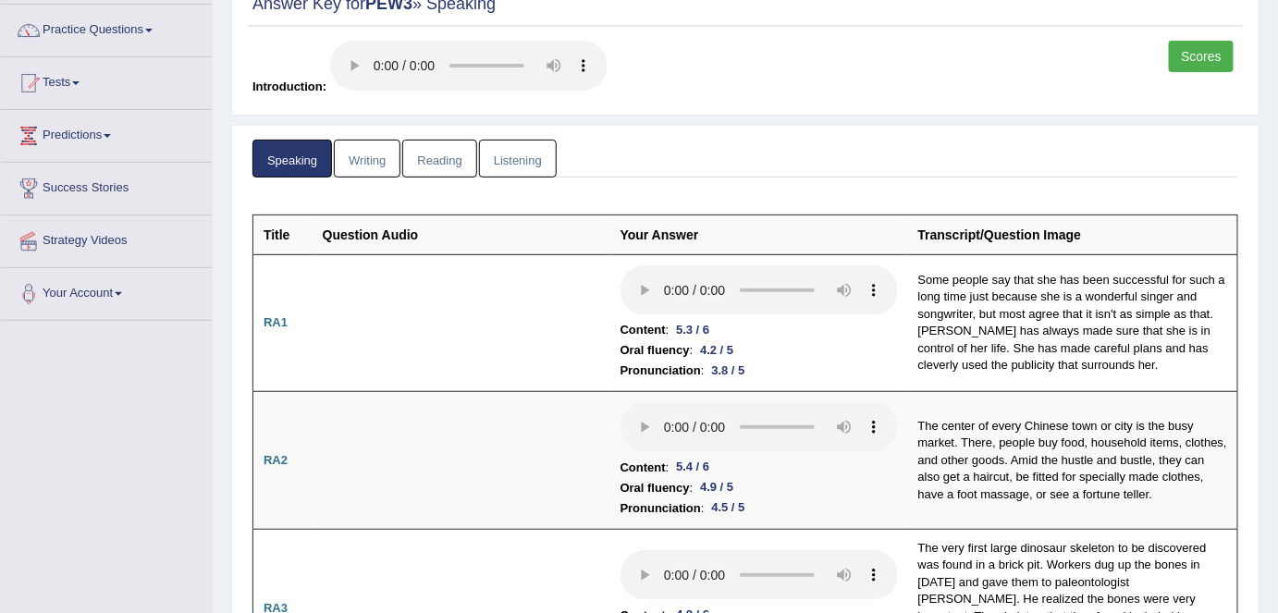
scroll to position [0, 0]
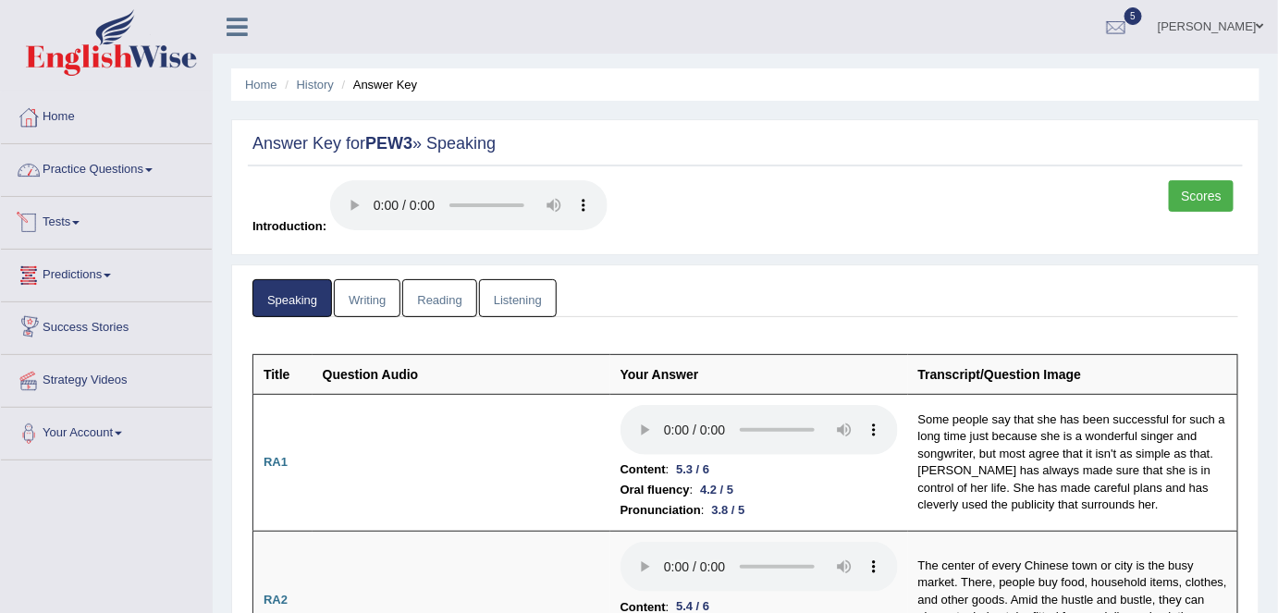
click at [108, 169] on link "Practice Questions" at bounding box center [106, 167] width 211 height 46
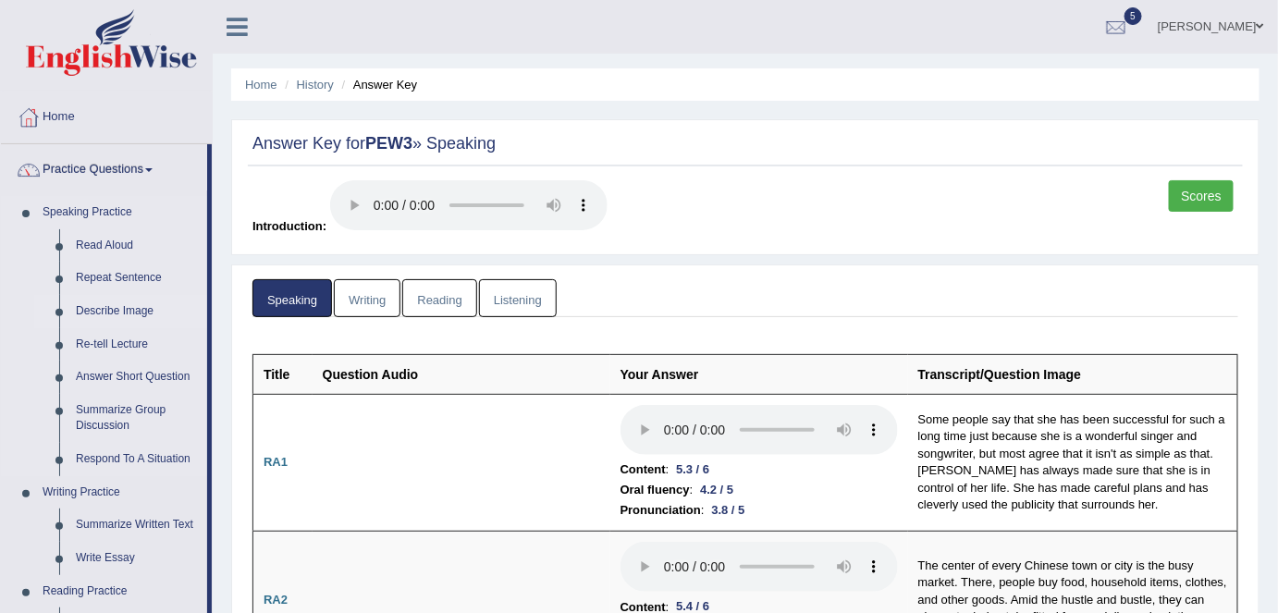
click at [102, 311] on link "Describe Image" at bounding box center [138, 311] width 140 height 33
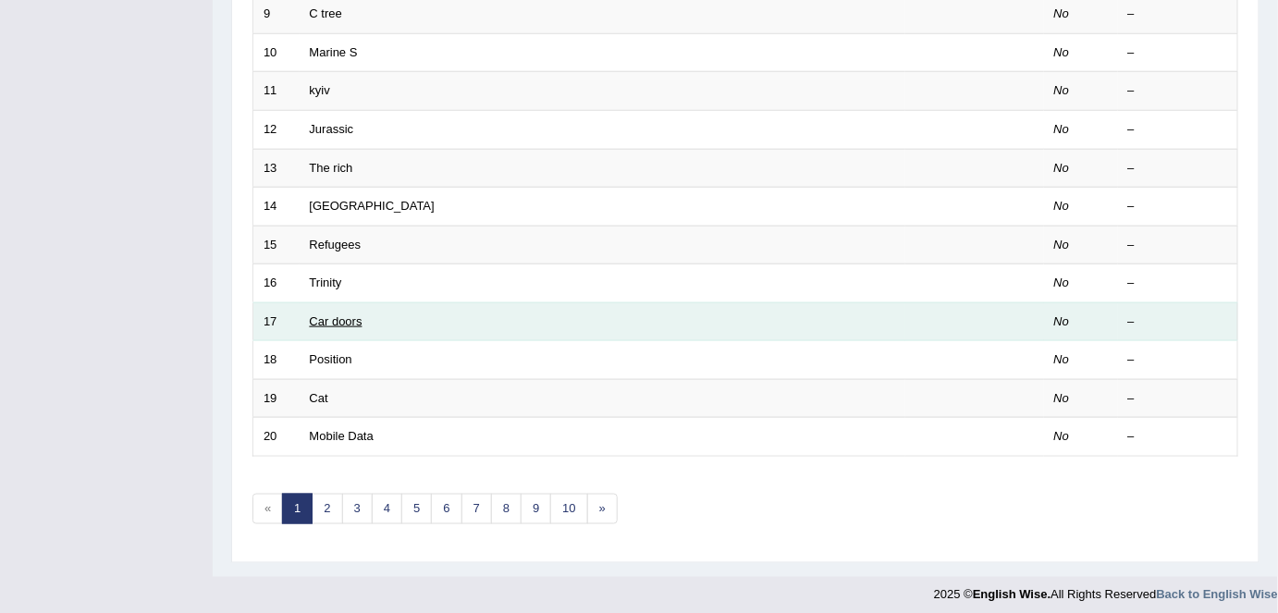
scroll to position [603, 0]
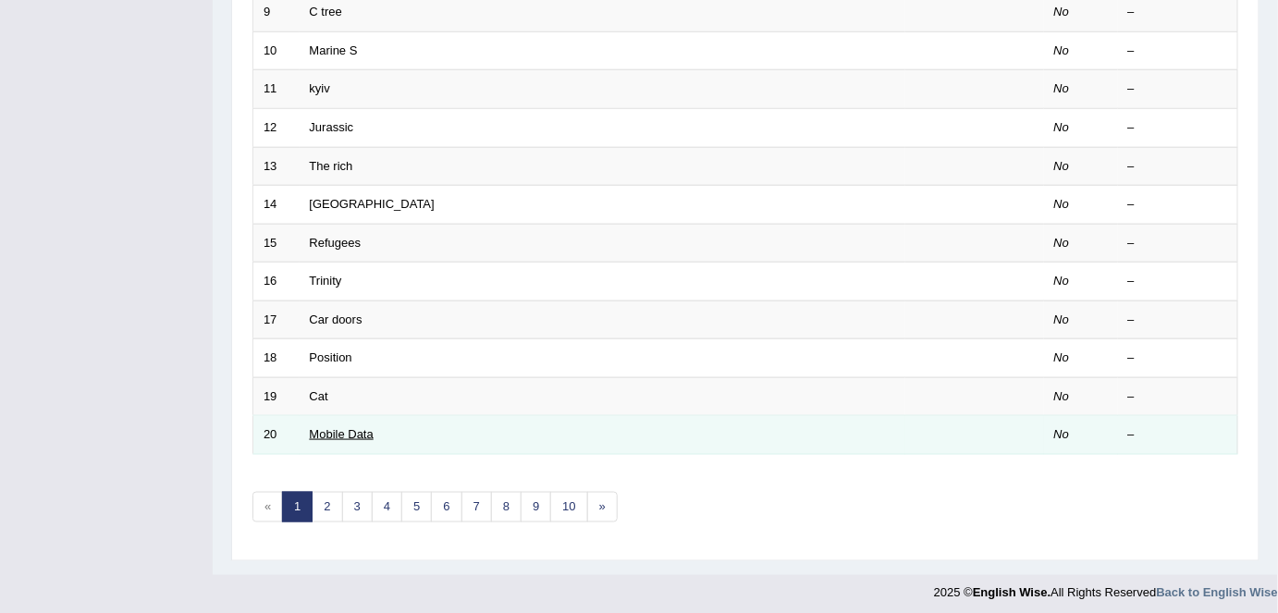
click at [342, 427] on link "Mobile Data" at bounding box center [342, 434] width 64 height 14
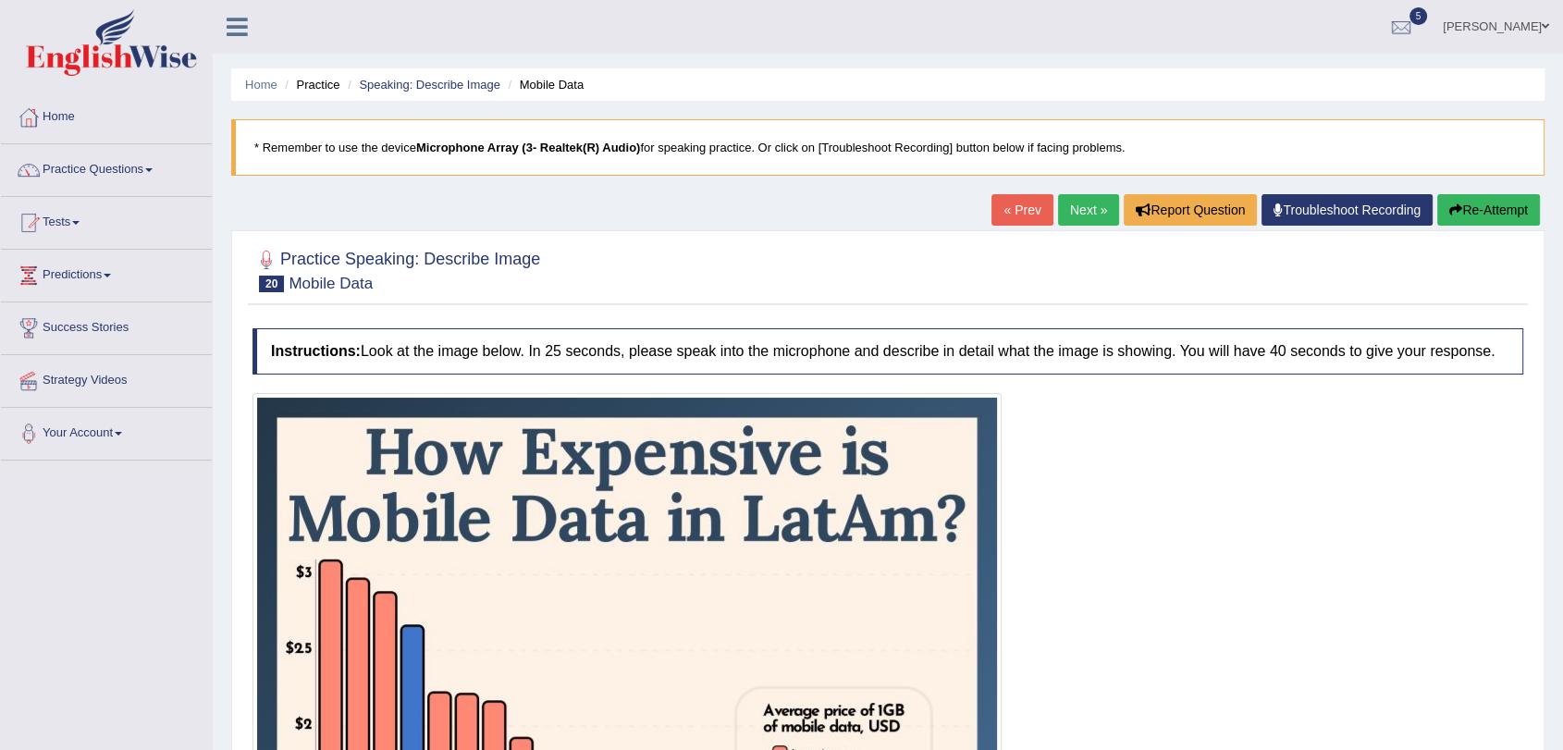
click at [1074, 203] on link "Next »" at bounding box center [1088, 209] width 61 height 31
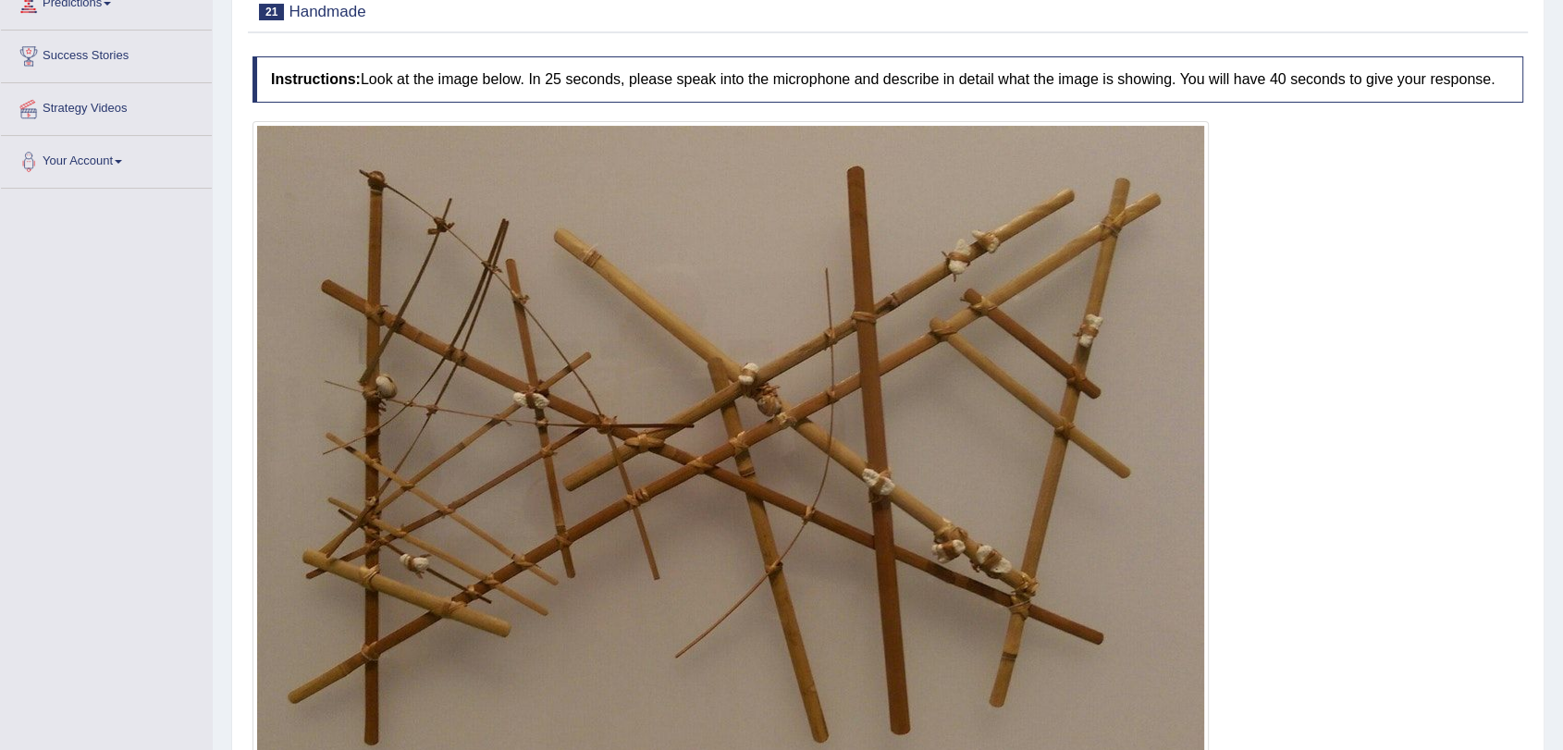
scroll to position [308, 0]
